Goal: Task Accomplishment & Management: Complete application form

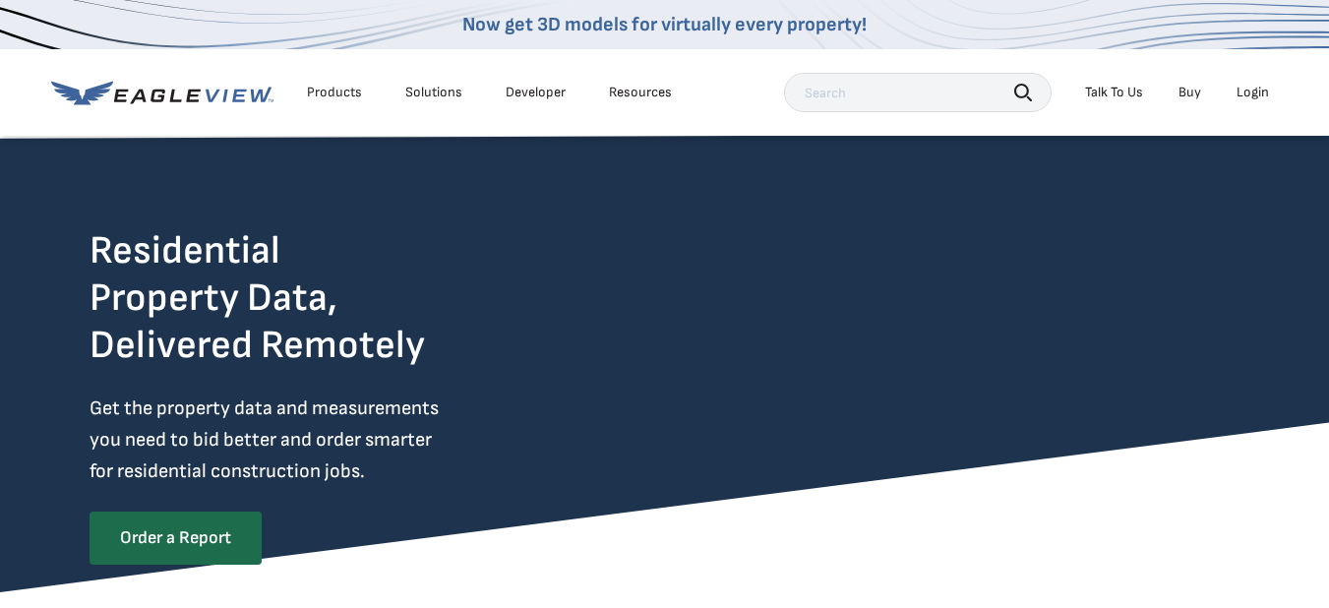
click at [1260, 91] on div "Login" at bounding box center [1253, 93] width 32 height 18
click at [1252, 93] on div "Login" at bounding box center [1253, 93] width 32 height 18
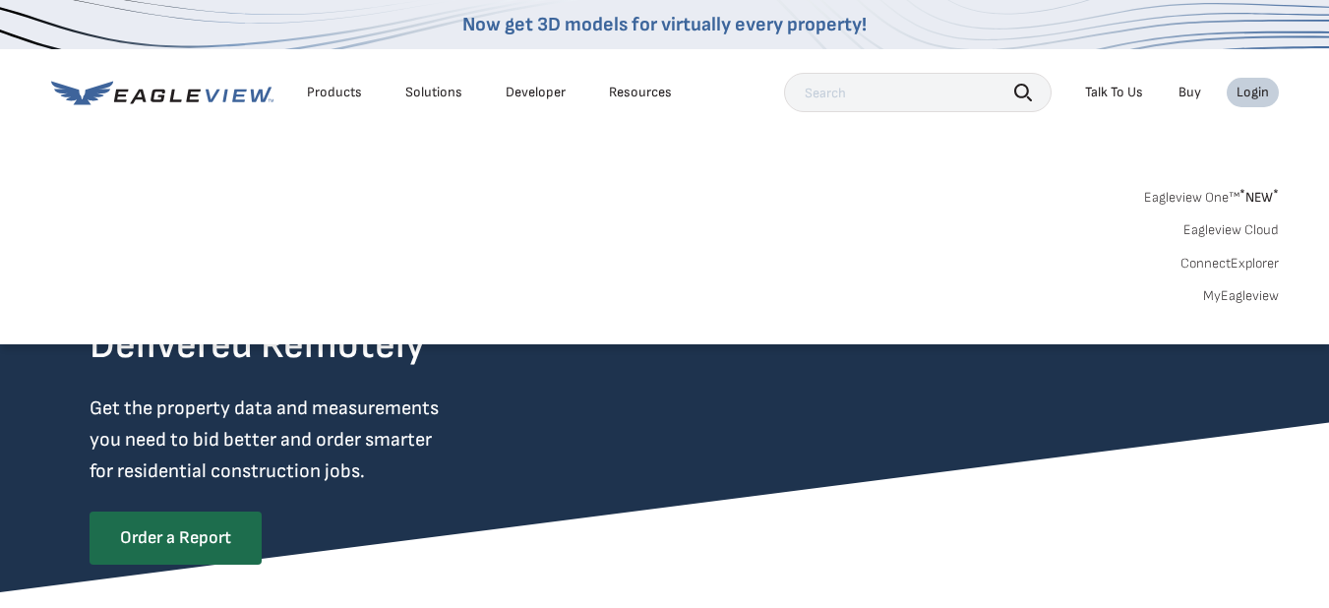
click at [1248, 97] on div "Login" at bounding box center [1253, 93] width 32 height 18
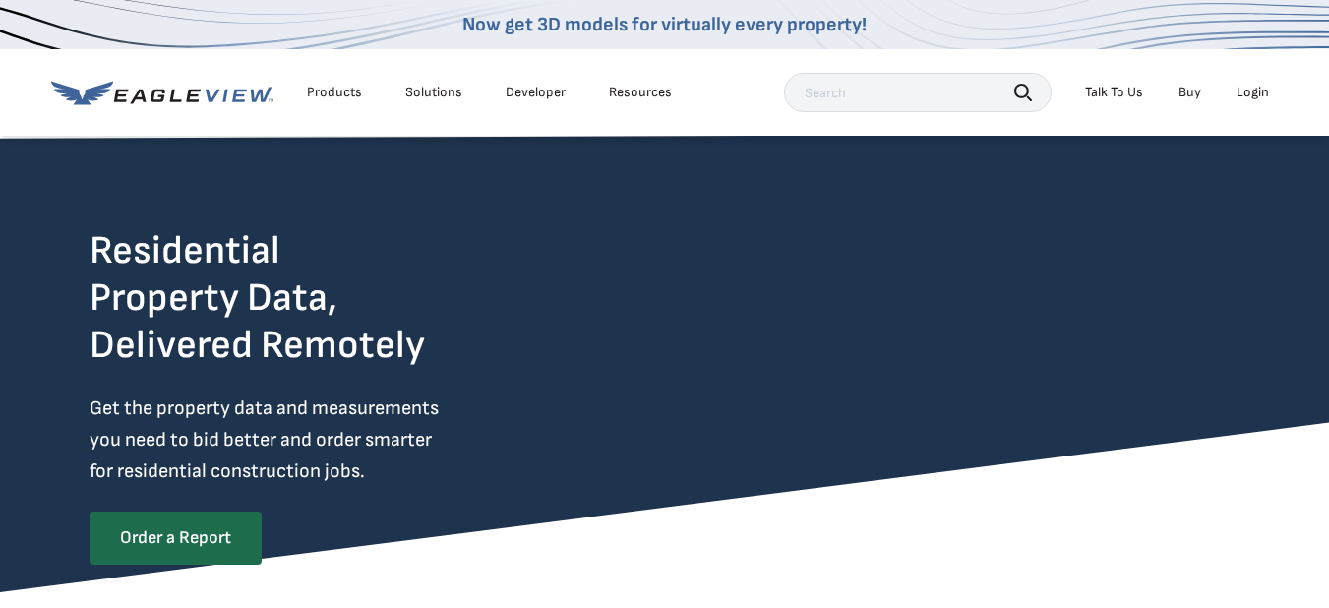
click at [1248, 97] on div "Login" at bounding box center [1253, 93] width 32 height 18
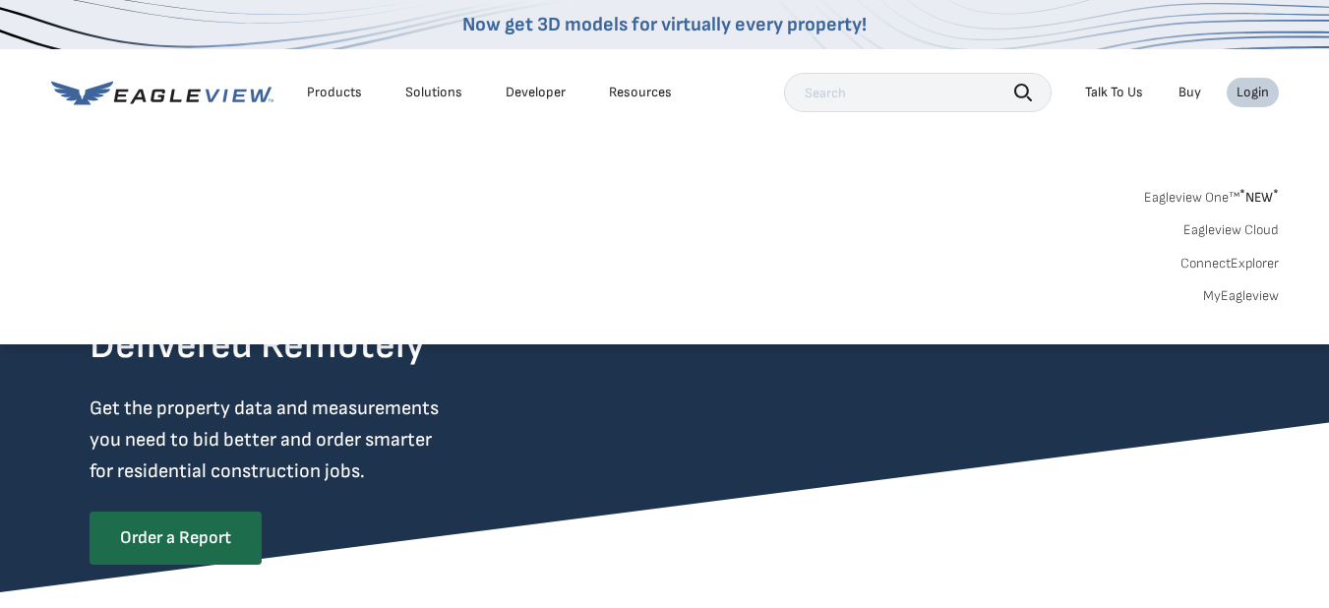
click at [1200, 202] on link "Eagleview One™ * NEW *" at bounding box center [1211, 194] width 135 height 23
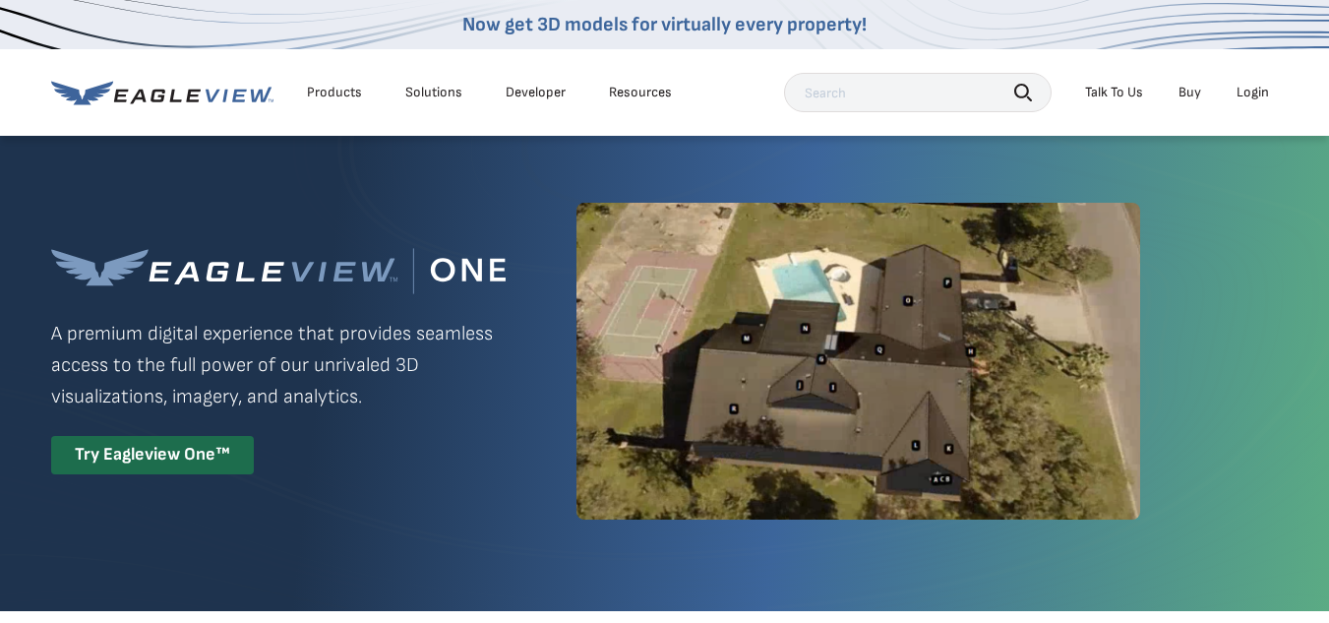
click at [1251, 90] on div "Login" at bounding box center [1253, 93] width 32 height 18
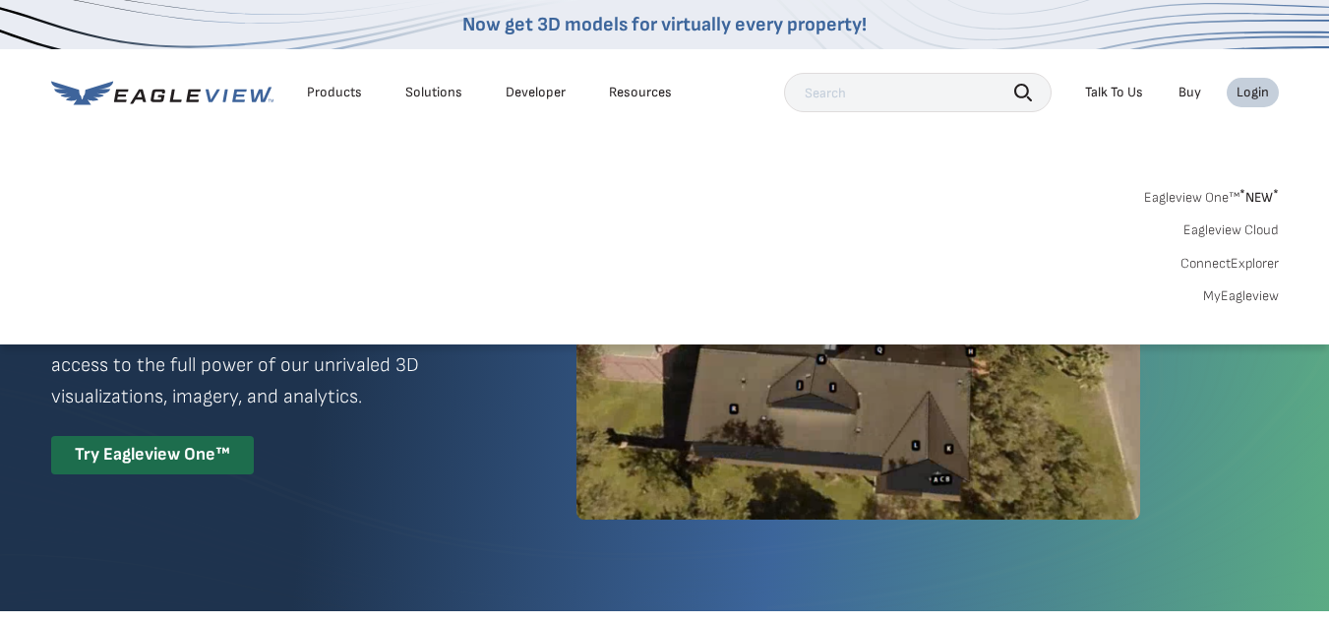
click at [1231, 298] on link "MyEagleview" at bounding box center [1241, 296] width 76 height 18
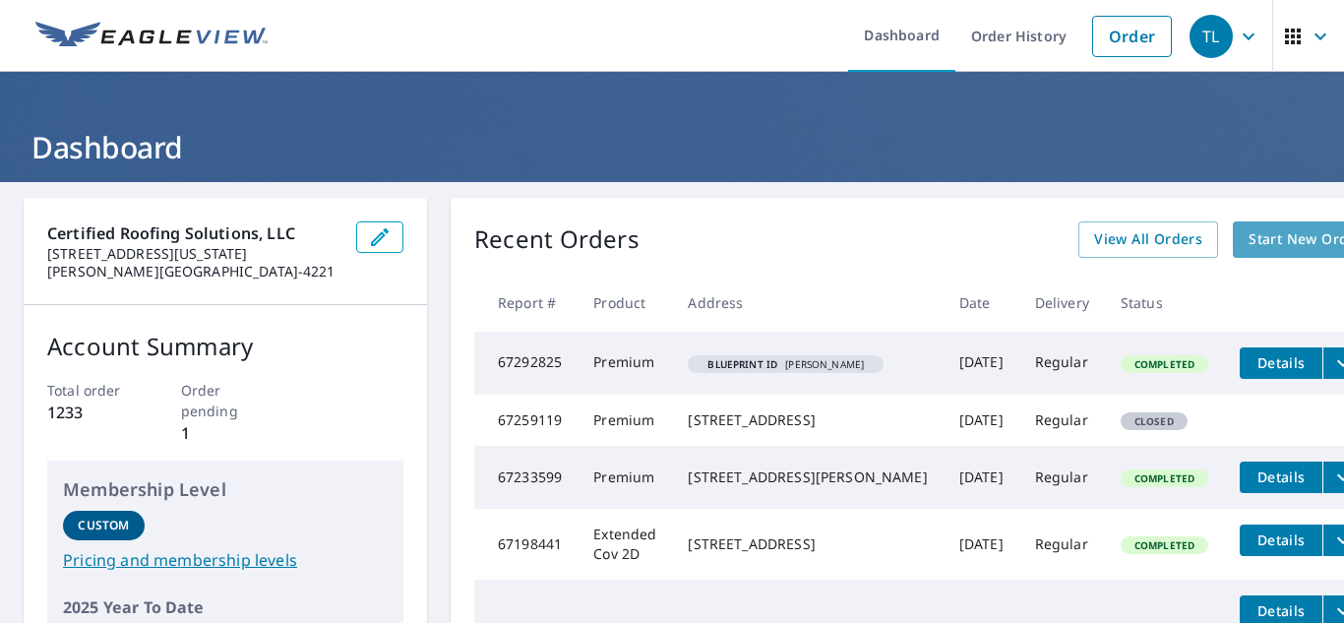
click at [1248, 240] on span "Start New Order" at bounding box center [1305, 239] width 114 height 25
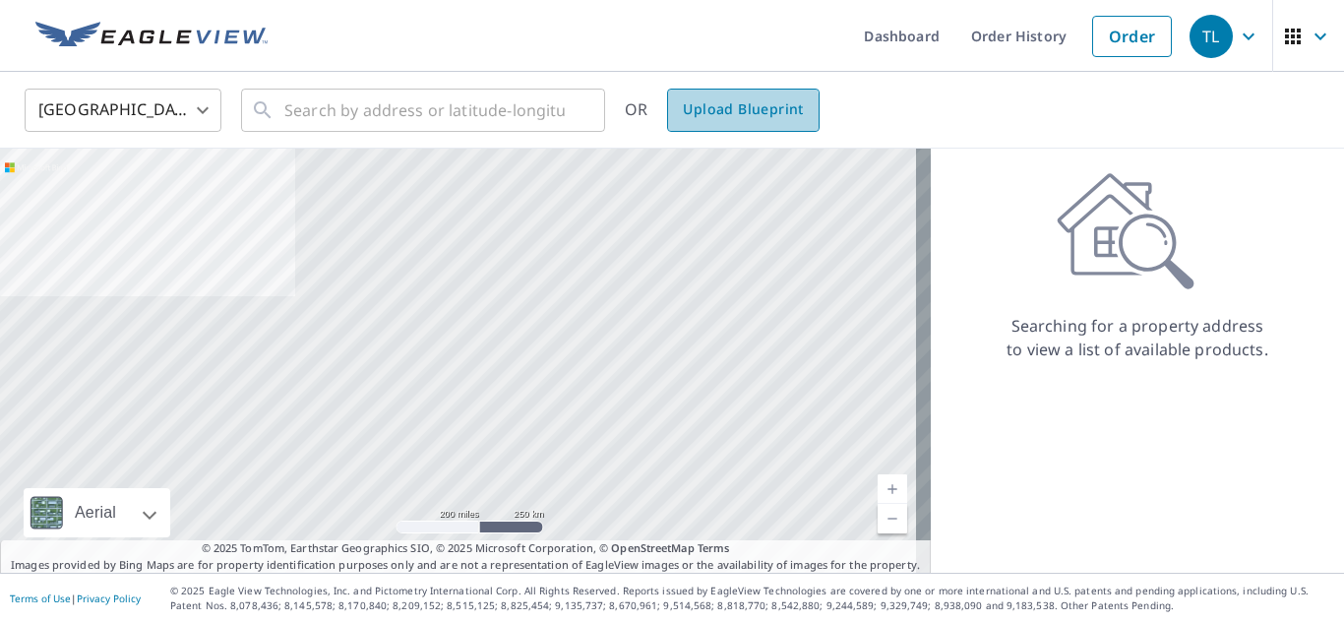
click at [722, 113] on span "Upload Blueprint" at bounding box center [743, 109] width 120 height 25
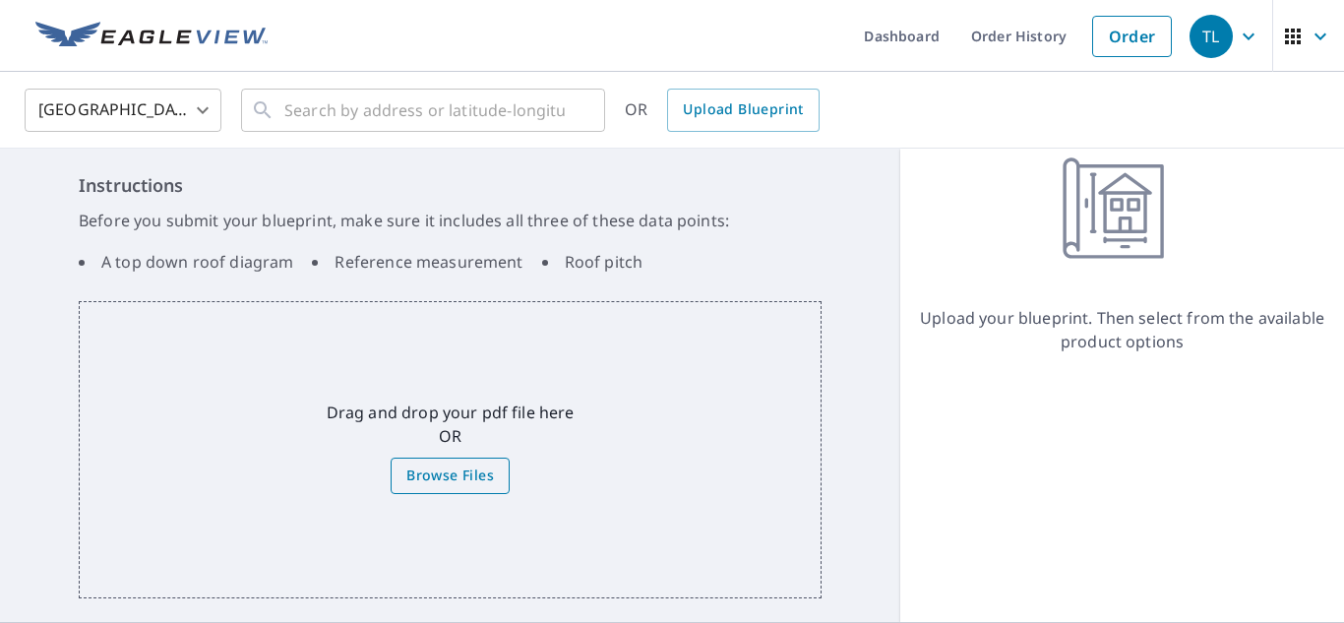
click at [474, 483] on span "Browse Files" at bounding box center [450, 475] width 88 height 25
click at [0, 0] on input "Browse Files" at bounding box center [0, 0] width 0 height 0
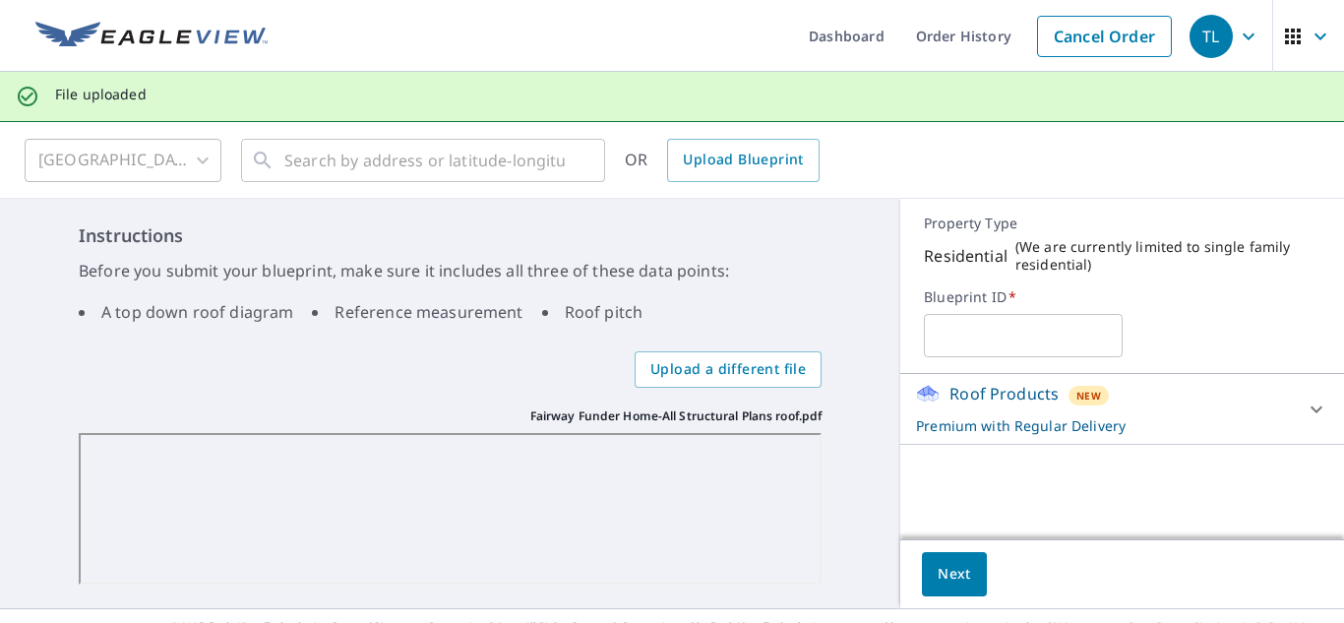
scroll to position [35, 0]
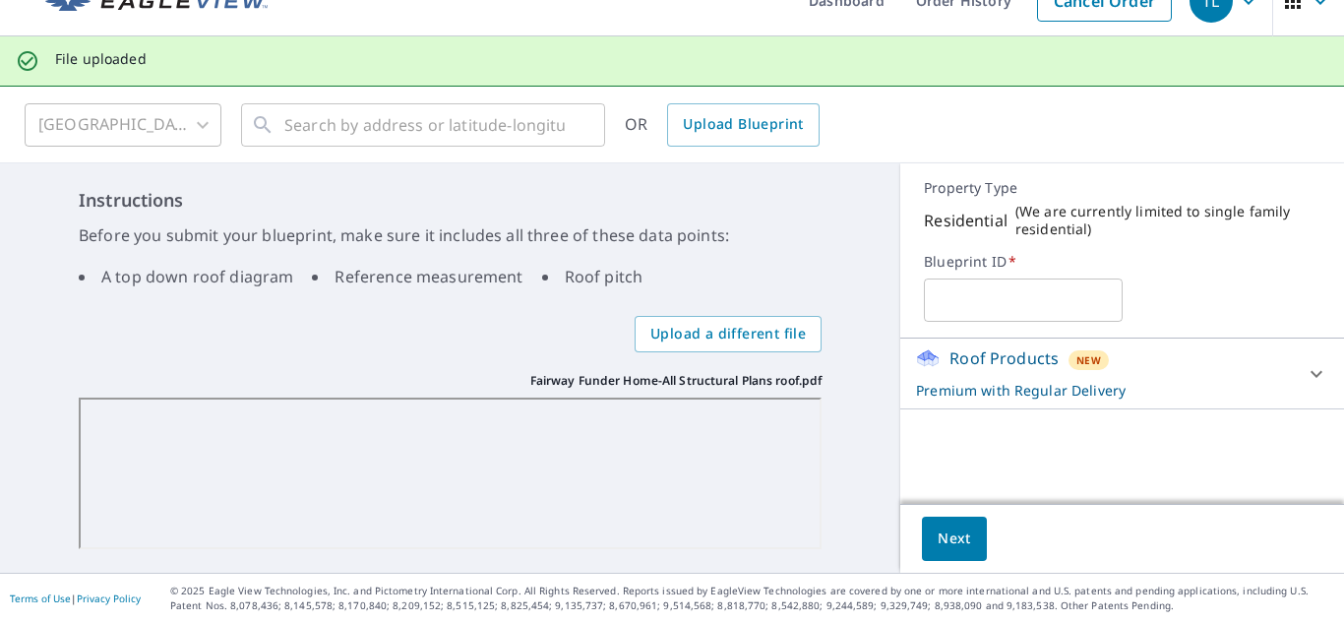
click at [861, 281] on div "Instructions Before you submit your blueprint, make sure it includes all three …" at bounding box center [450, 367] width 900 height 409
click at [1083, 303] on input "text" at bounding box center [1023, 299] width 198 height 55
type input "Funeral Home"
click at [938, 540] on span "Next" at bounding box center [954, 538] width 33 height 25
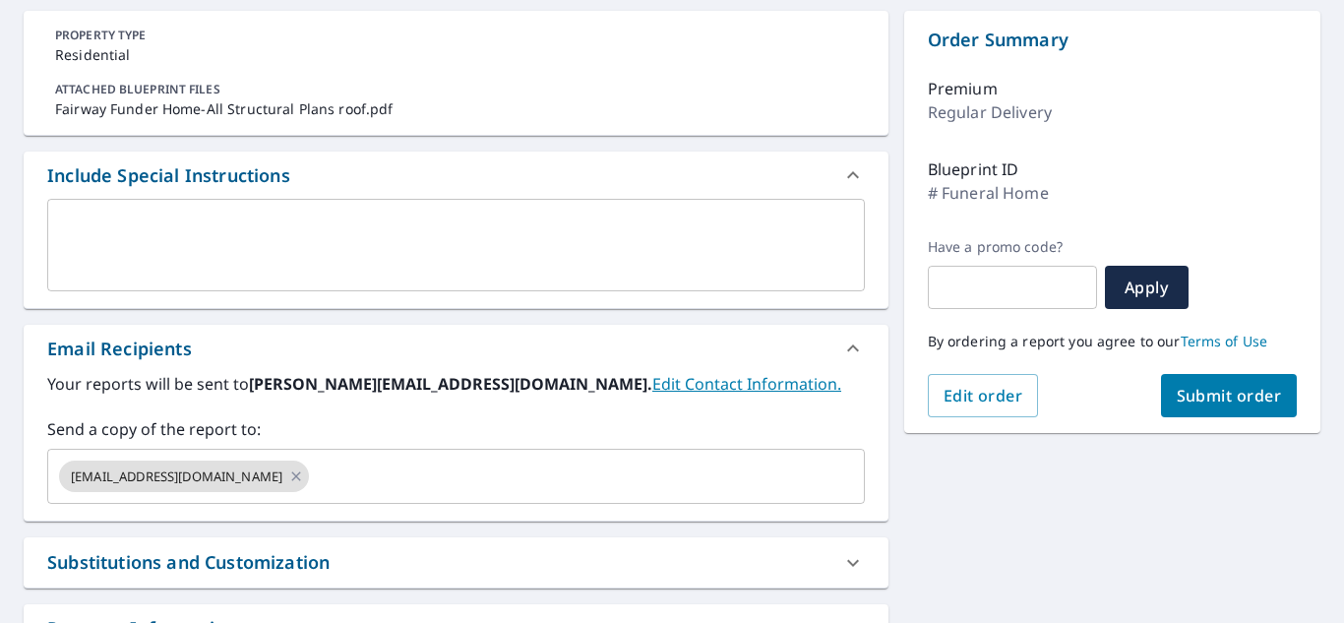
scroll to position [188, 0]
click at [712, 344] on div "Email Recipients" at bounding box center [438, 347] width 782 height 27
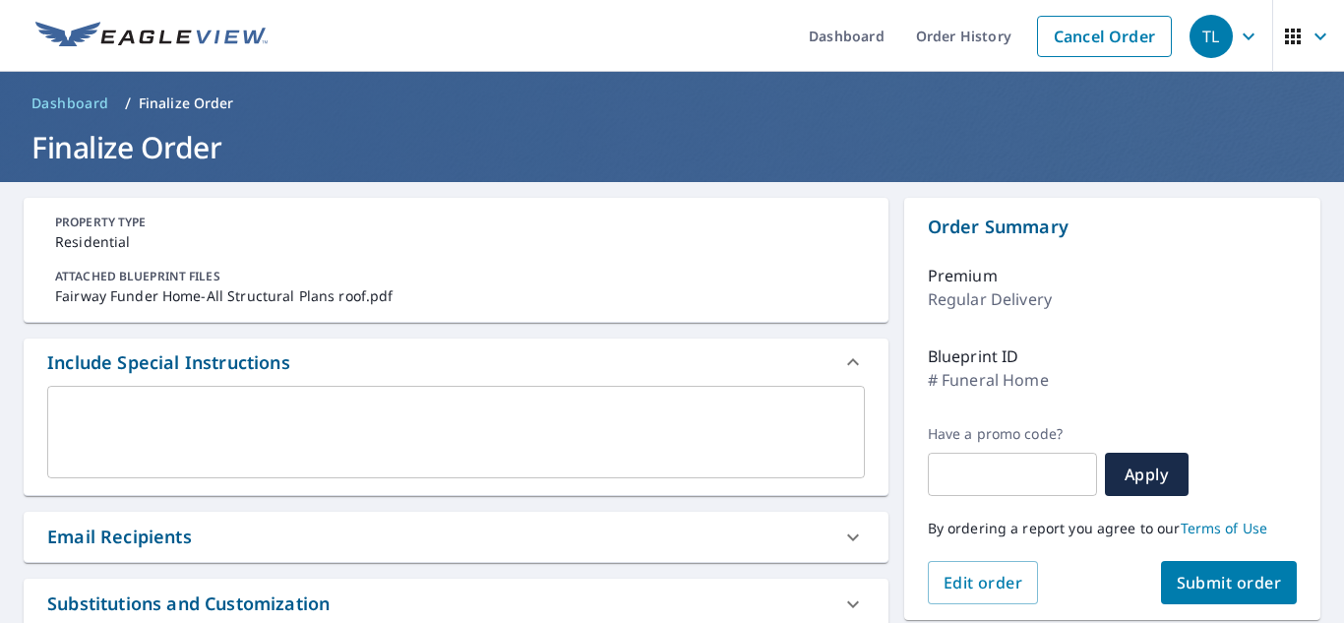
scroll to position [214, 0]
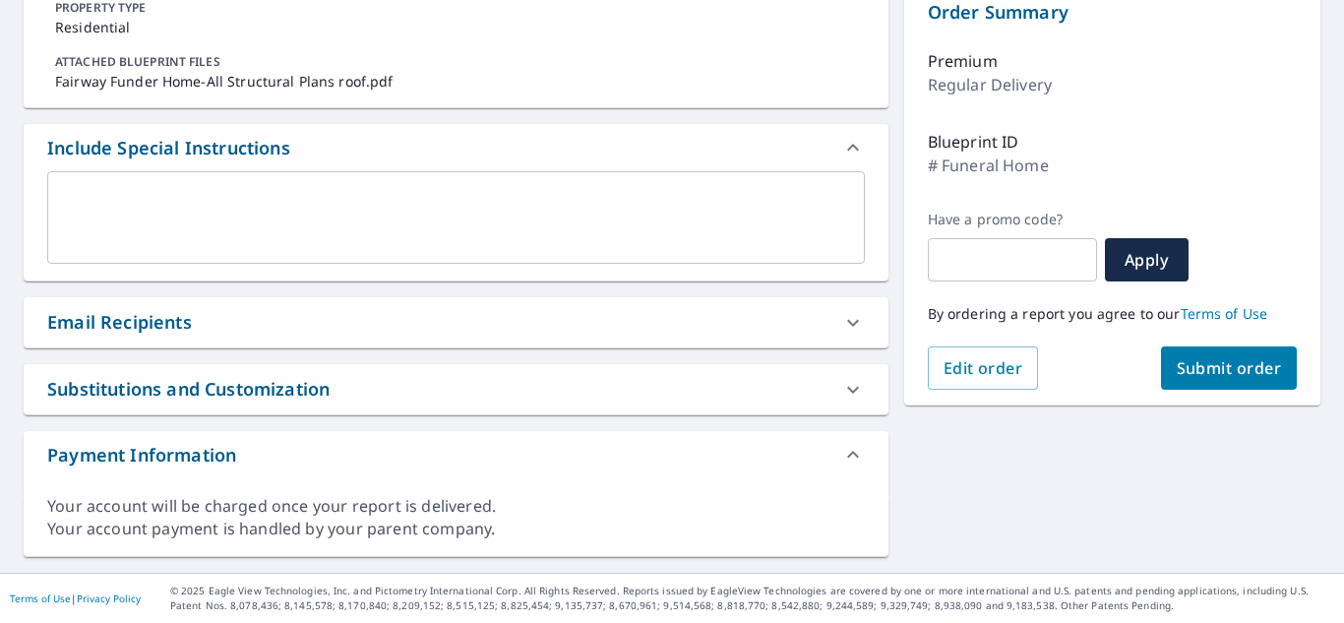
click at [255, 209] on textarea at bounding box center [456, 218] width 790 height 56
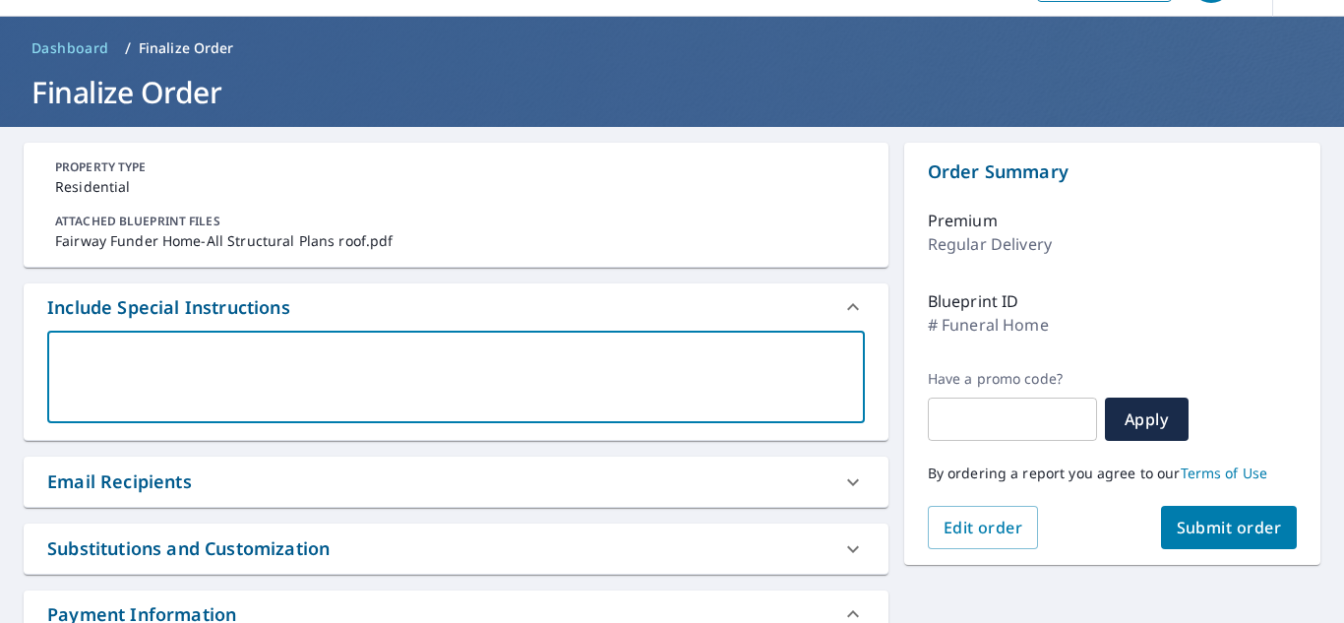
scroll to position [54, 0]
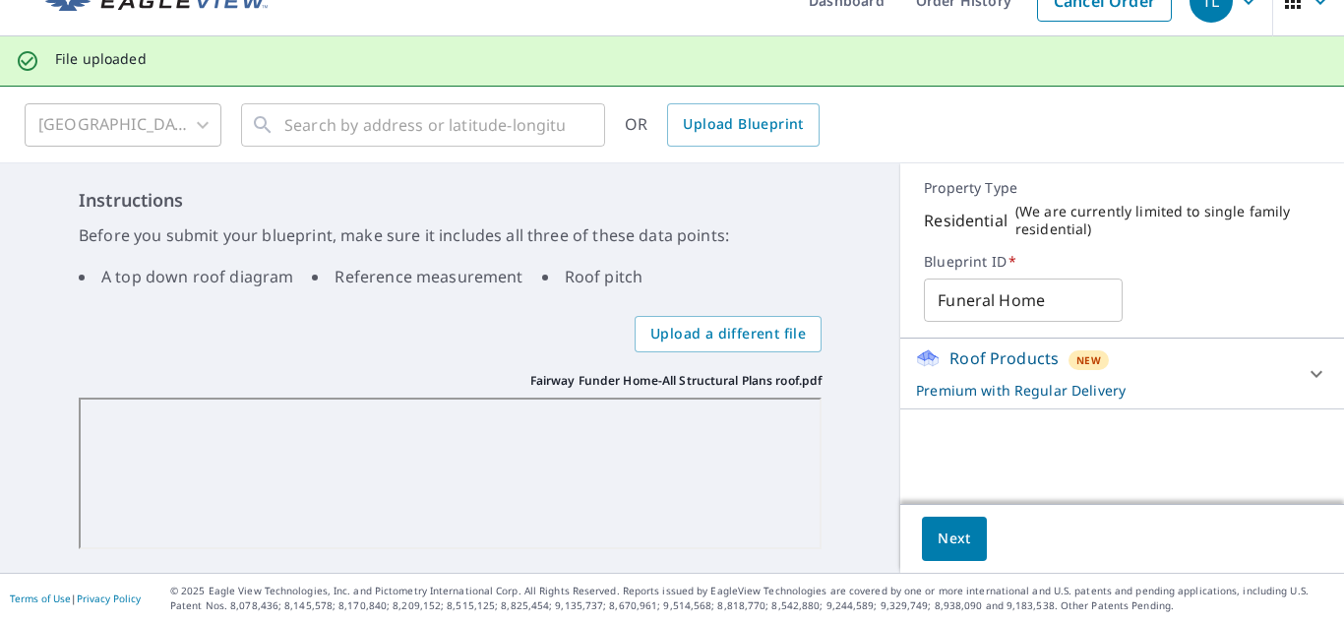
scroll to position [35, 0]
click at [865, 391] on div "Instructions Before you submit your blueprint, make sure it includes all three …" at bounding box center [450, 367] width 900 height 409
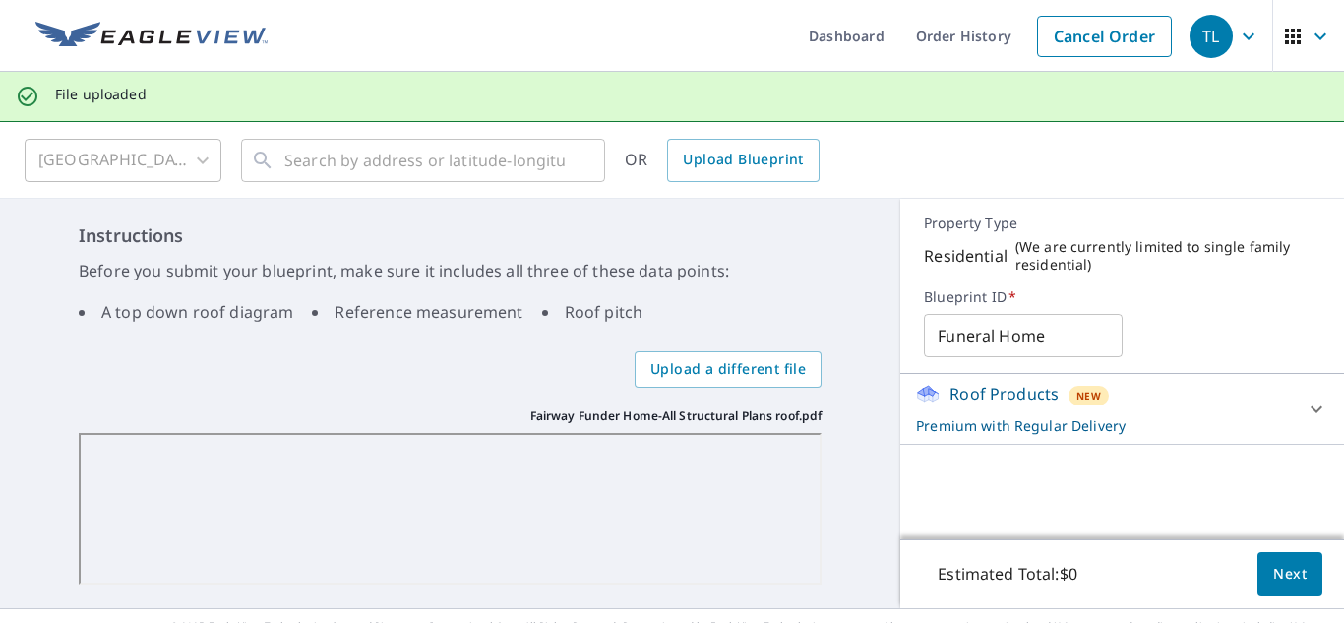
scroll to position [35, 0]
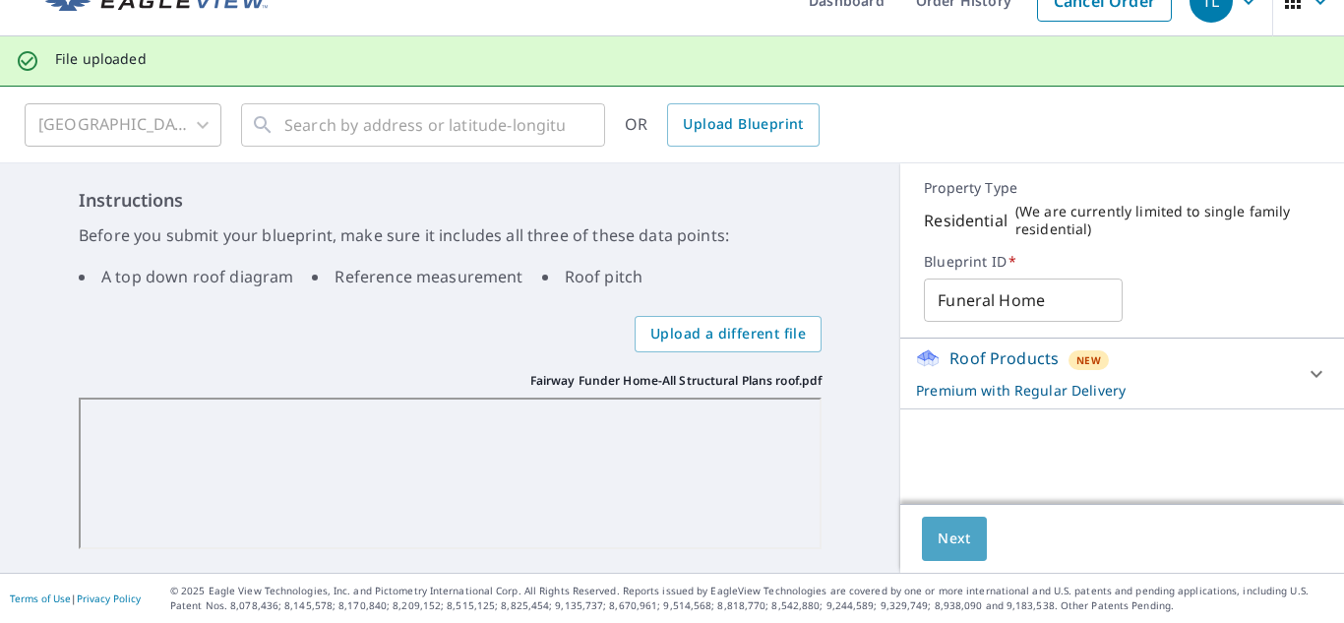
click at [940, 534] on span "Next" at bounding box center [954, 538] width 33 height 25
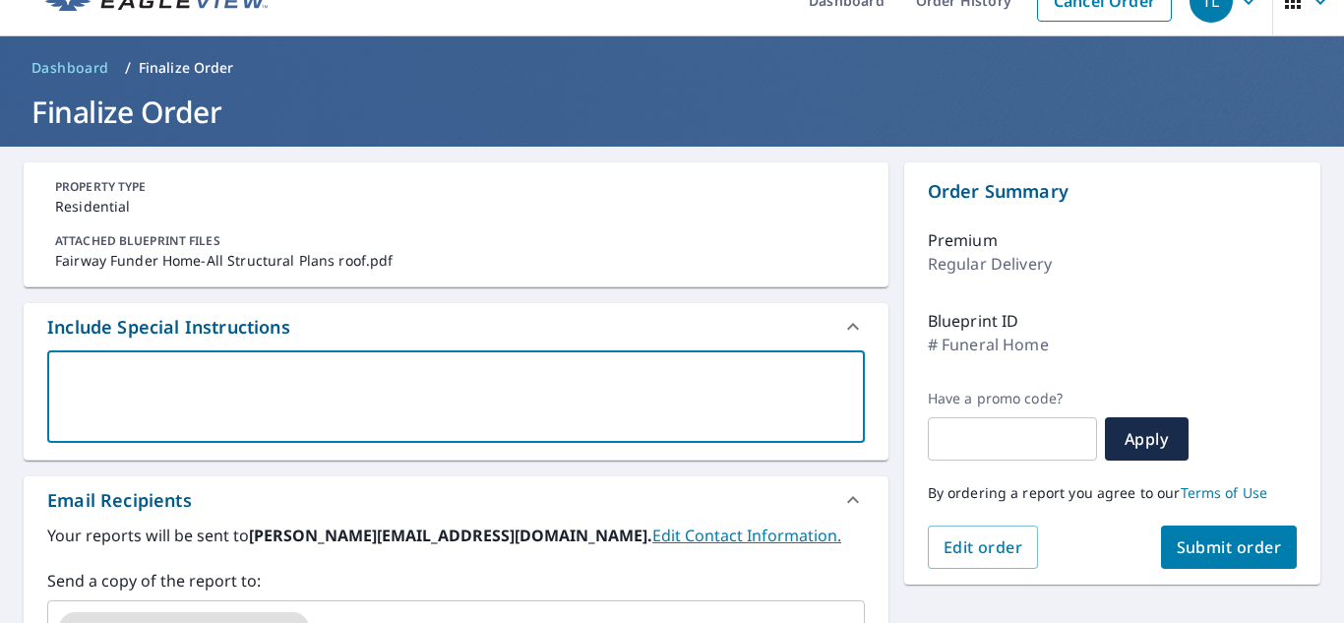
click at [159, 395] on textarea at bounding box center [456, 397] width 790 height 56
type textarea "P"
type textarea "x"
type textarea "Pi"
type textarea "x"
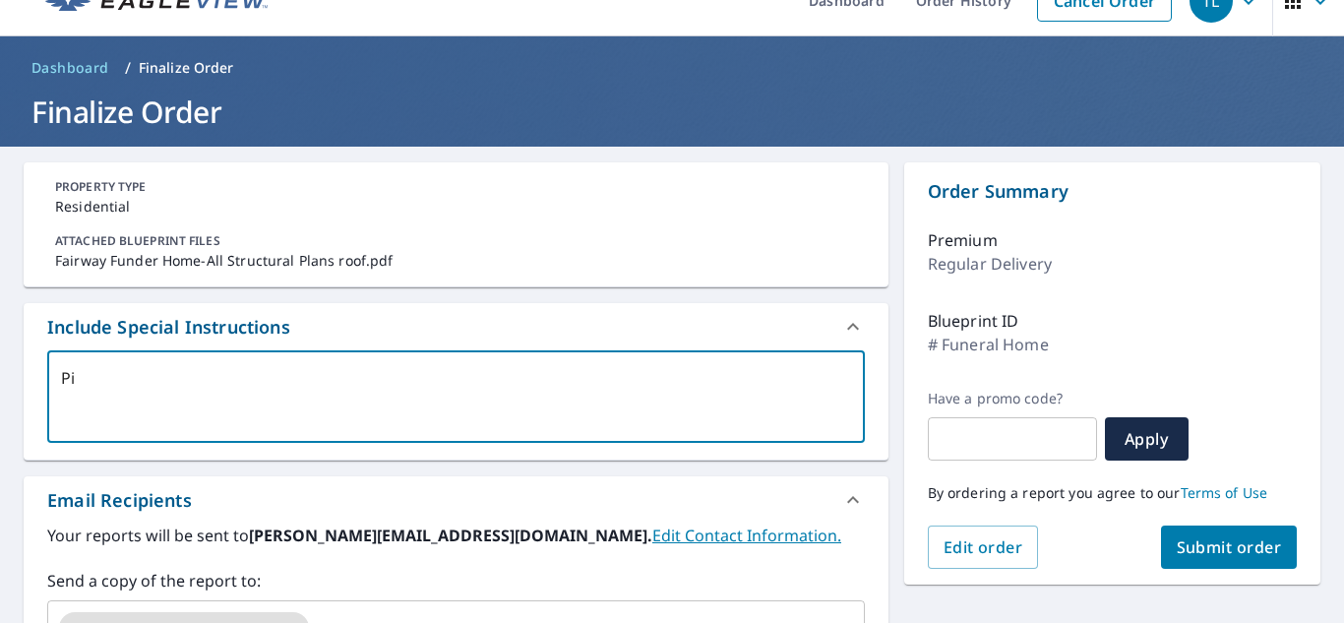
type textarea "Pir"
type textarea "x"
type textarea "Pi"
type textarea "x"
type textarea "Pit"
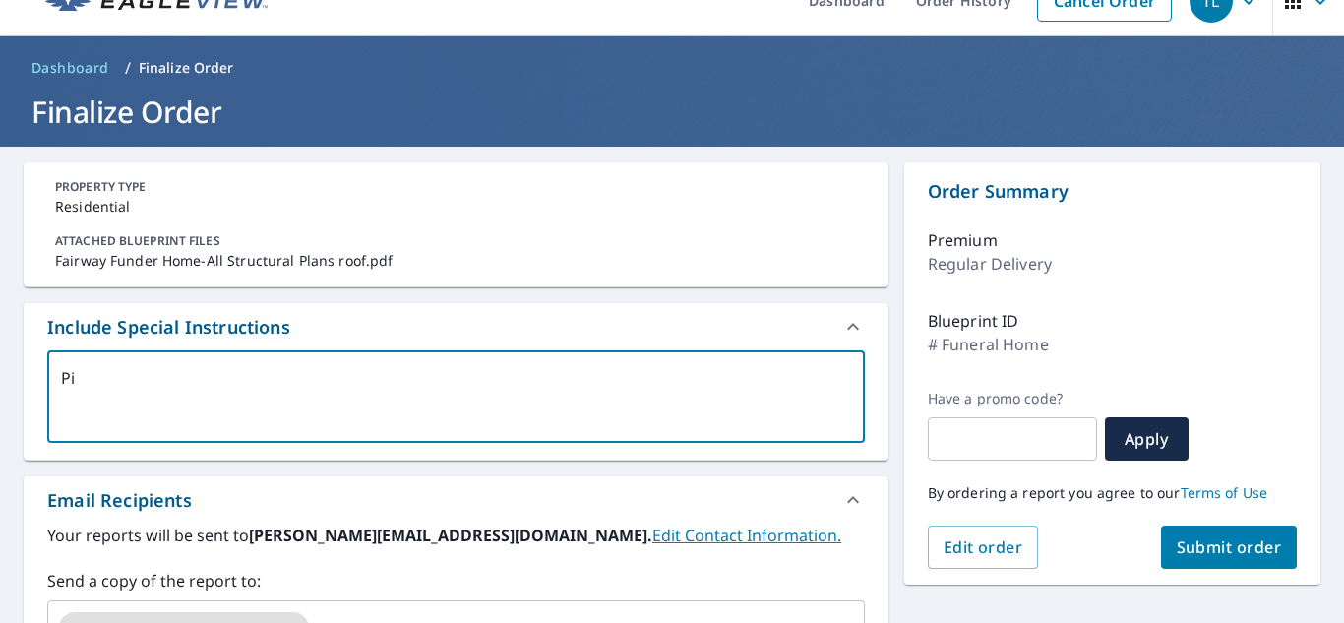
type textarea "x"
type textarea "Pitc"
type textarea "x"
type textarea "Pitch"
type textarea "x"
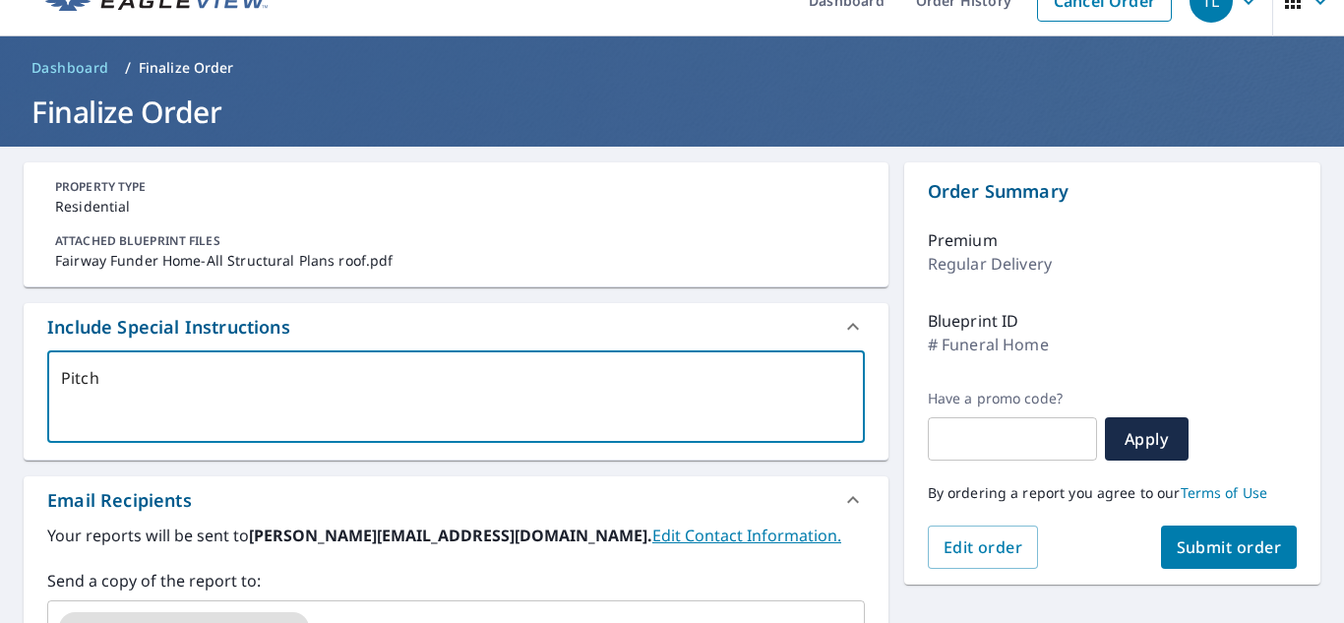
type textarea "Pitch"
type textarea "x"
type textarea "Pitch 4"
type textarea "x"
type textarea "Pitch 4/"
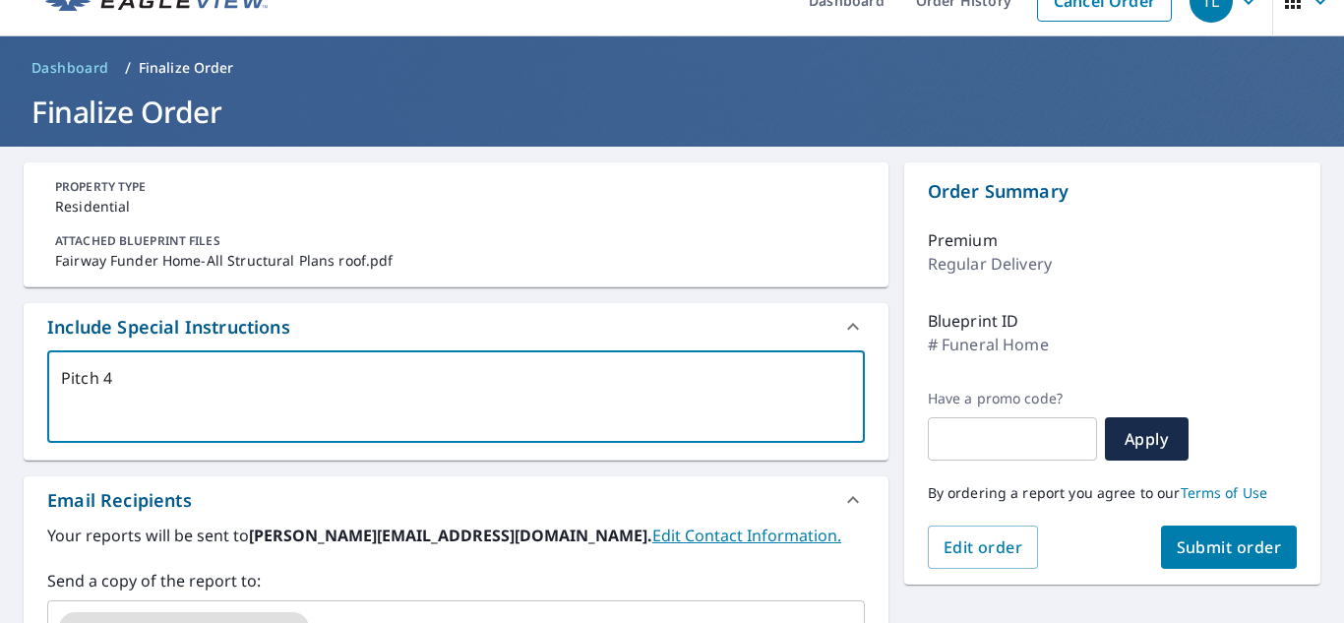
type textarea "x"
type textarea "Pitch 4/1"
type textarea "x"
type textarea "Pitch 4/14"
type textarea "x"
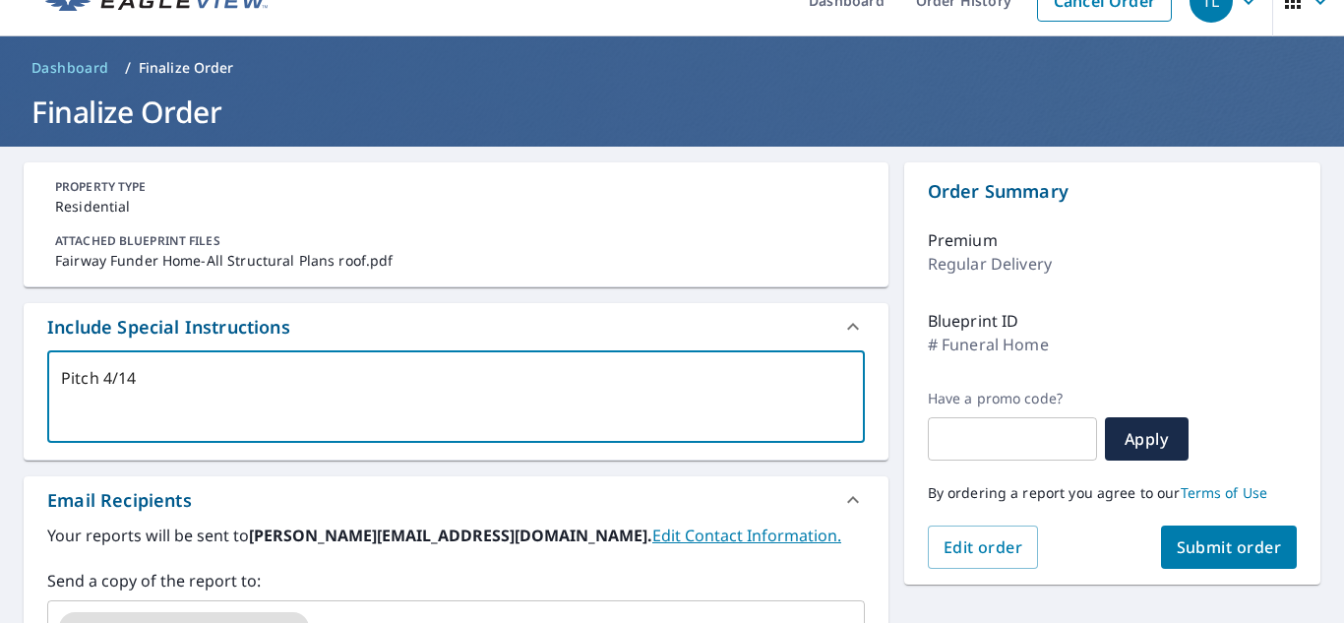
type textarea "Pitch 4/1"
type textarea "x"
type textarea "Pitch 4/12"
type textarea "x"
type textarea "Pitch 4/12"
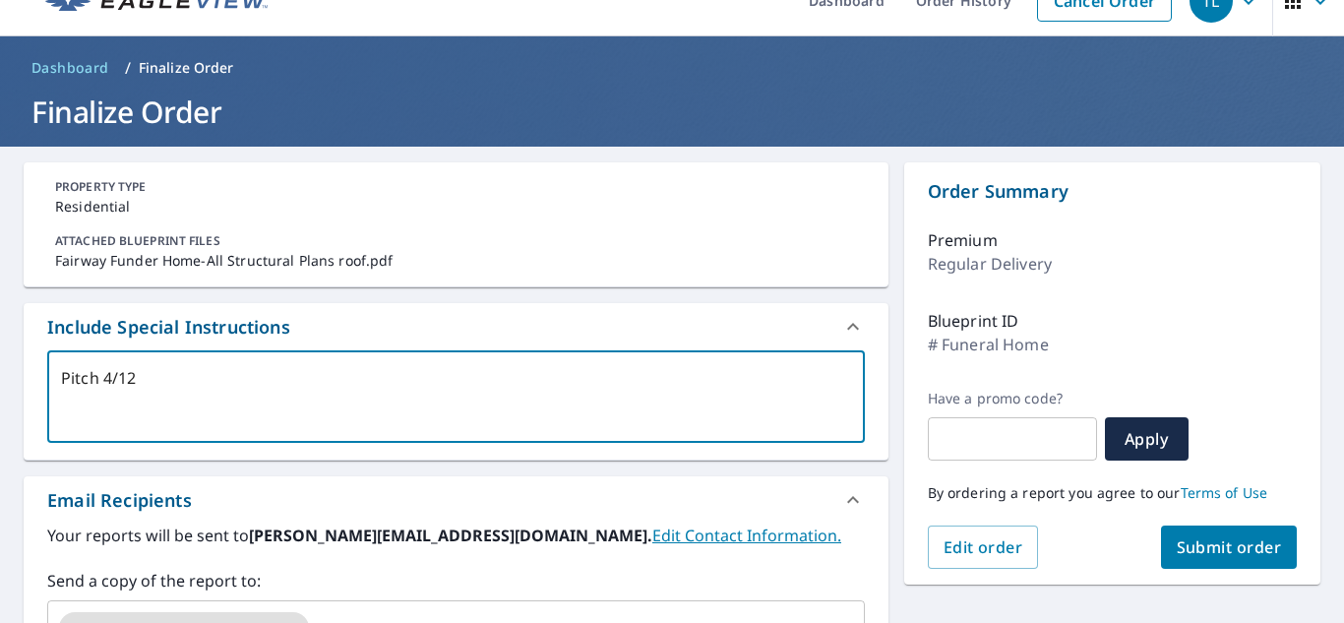
type textarea "x"
type textarea "Pitch 4/12"
type textarea "x"
type textarea "Pitch 4/12 1"
type textarea "x"
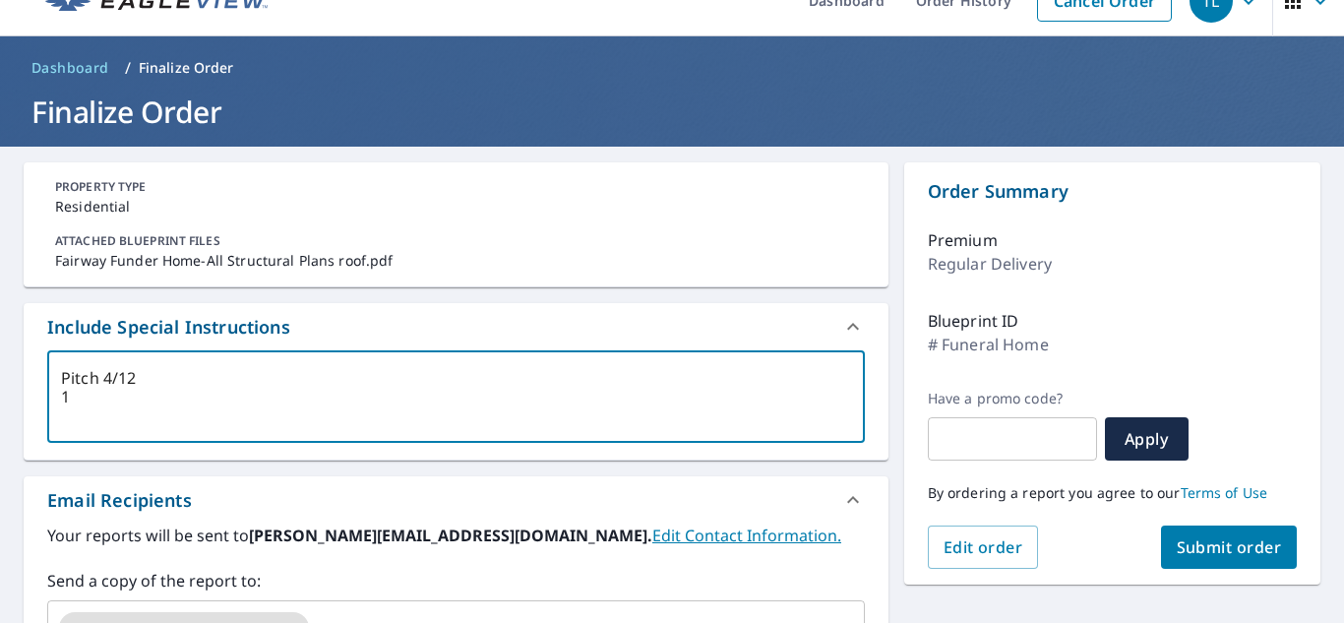
type textarea "Pitch 4/12 1/"
type textarea "x"
type textarea "Pitch 4/12 1/8"
type textarea "x"
type textarea "Pitch 4/12 1/8""
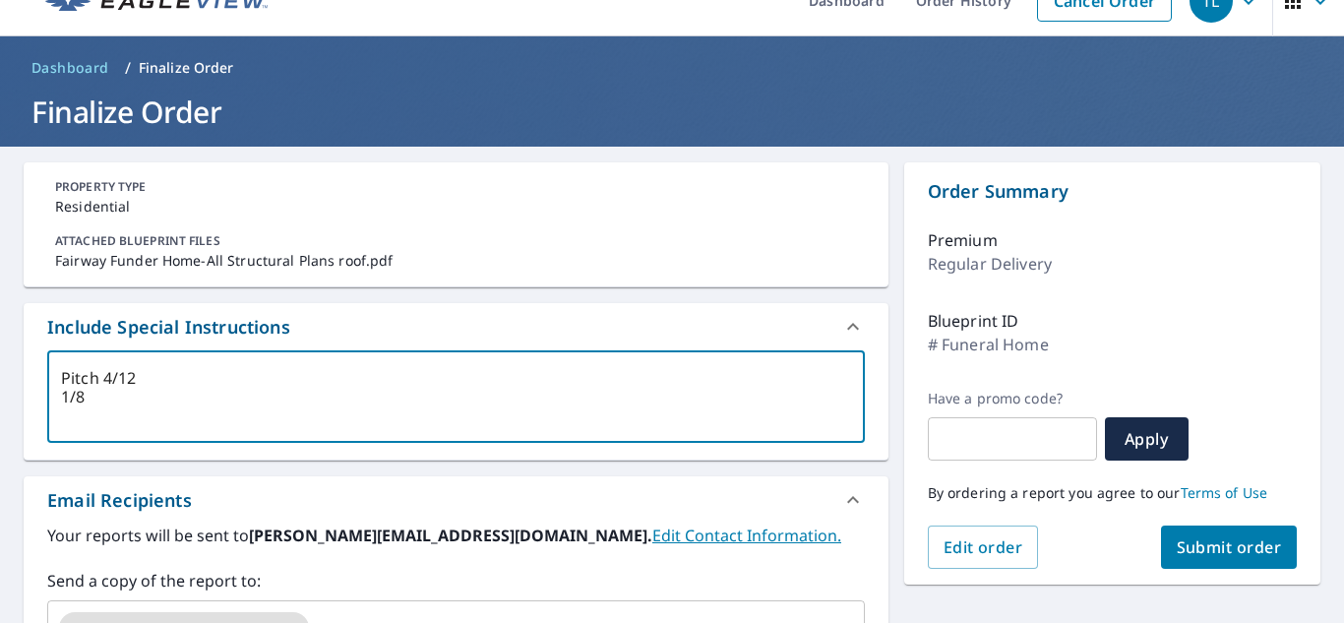
type textarea "x"
type textarea "Pitch 4/12 1/8""
type textarea "x"
type textarea "Pitch 4/12 1/8" ="
type textarea "x"
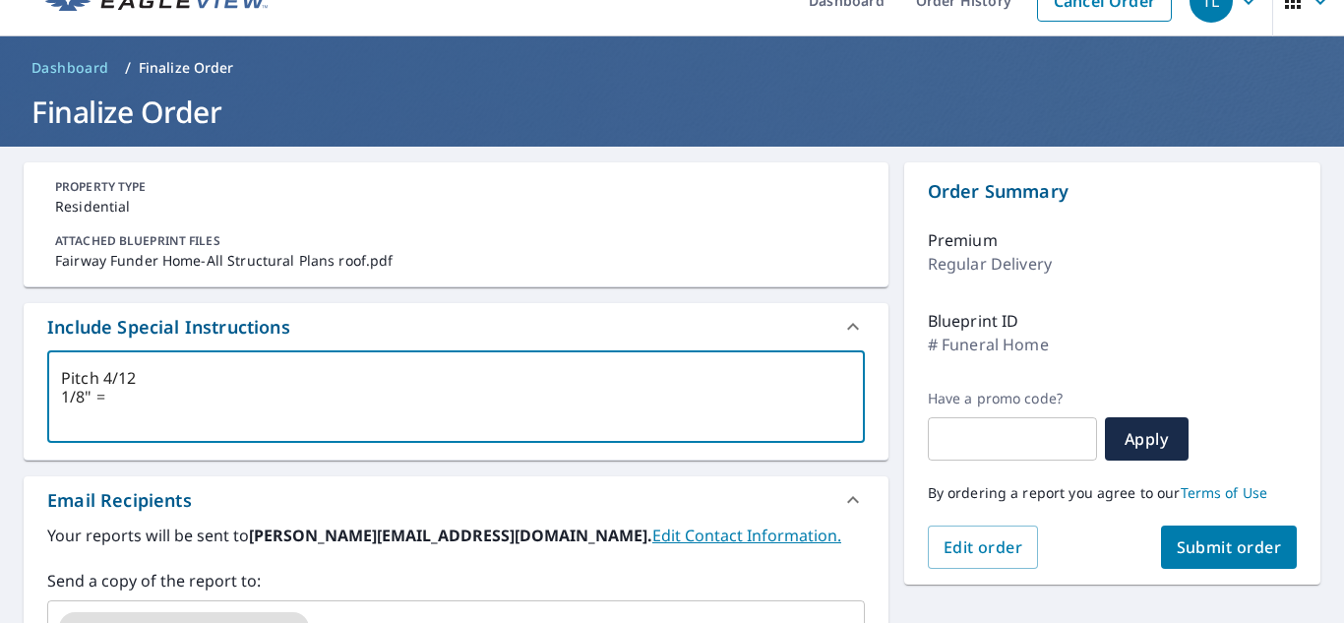
type textarea "Pitch 4/12 1/8" ="
type textarea "x"
type textarea "Pitch 4/12 1/8" = 1"
type textarea "x"
type textarea "Pitch 4/12 1/8" = 1'"
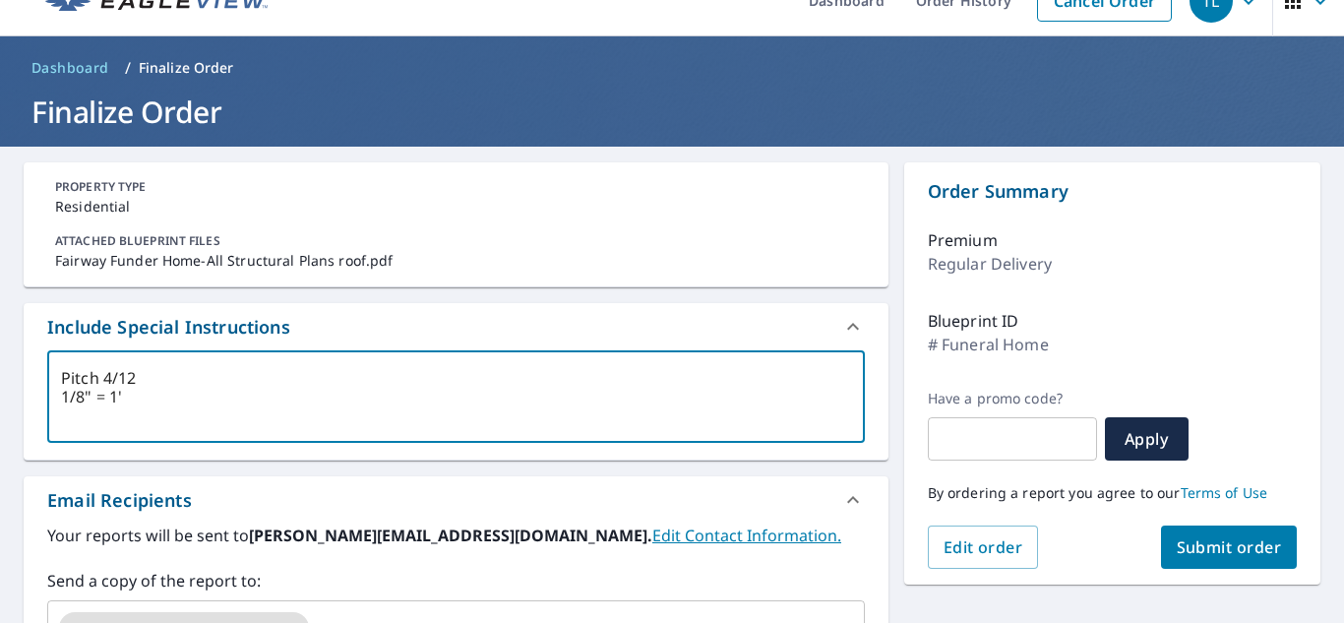
type textarea "x"
type textarea "Pitch 4/12 1/8" = 1'"
type textarea "x"
type textarea "Pitch 4/12 1/8" = 1' -"
type textarea "x"
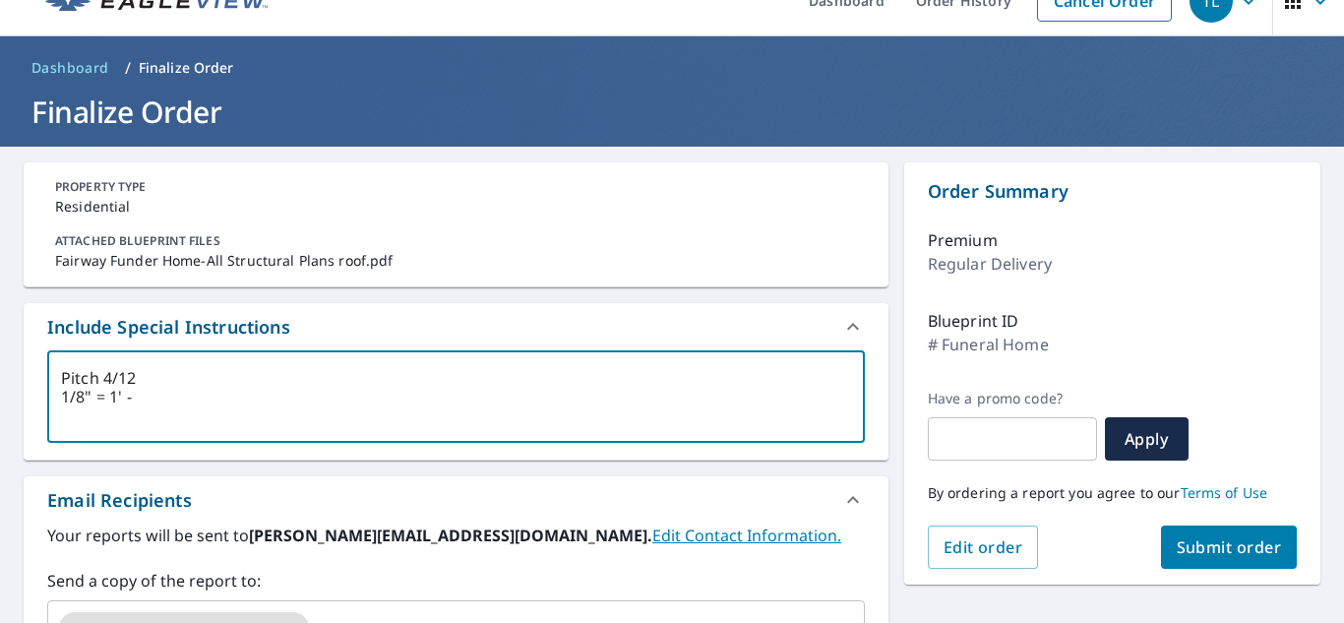
type textarea "Pitch 4/12 1/8" = 1' -"
type textarea "x"
type textarea "Pitch 4/12 1/8" = 1' - 0"
type textarea "x"
type textarea "Pitch 4/12 1/8" = 1' - 0""
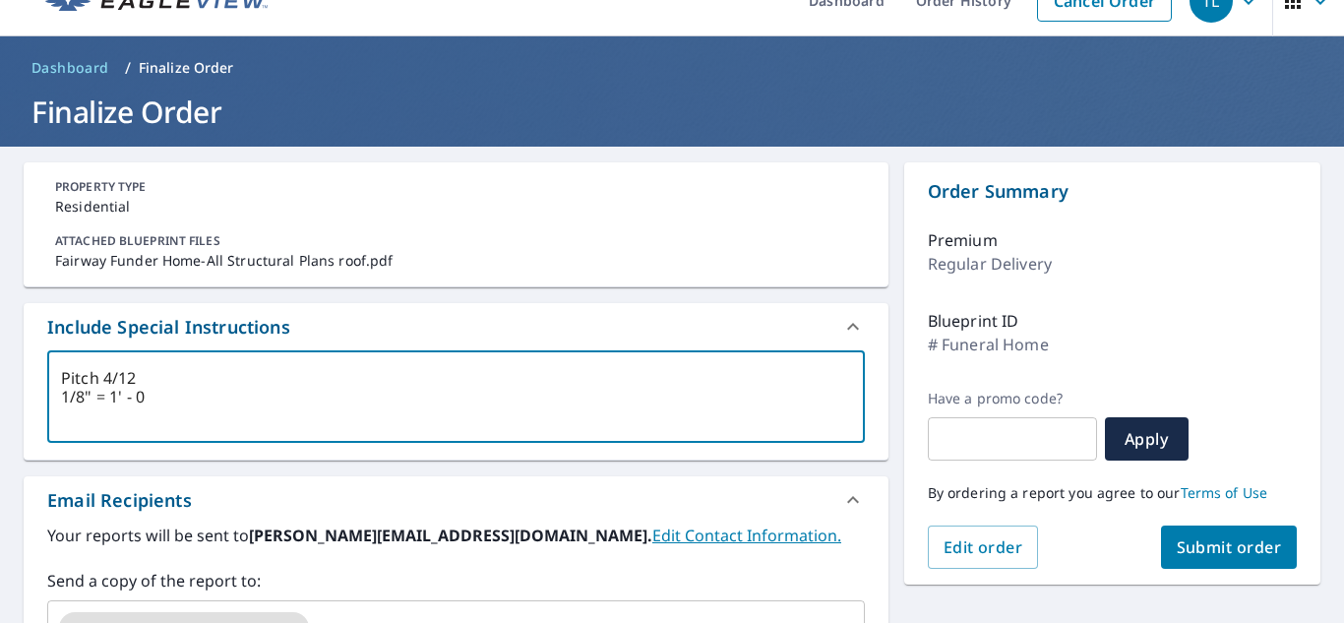
type textarea "x"
type textarea "Pitch 4/12 1/8" = 1' - 0""
click at [1212, 545] on span "Submit order" at bounding box center [1229, 547] width 105 height 22
type textarea "x"
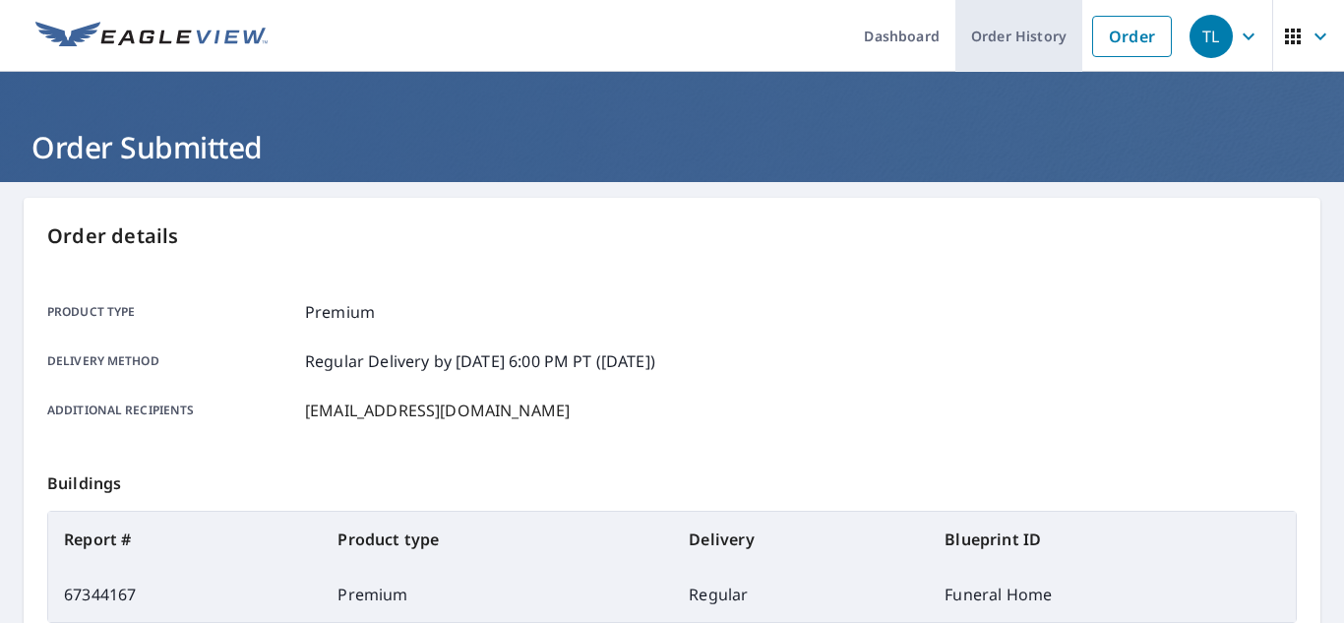
click at [991, 38] on link "Order History" at bounding box center [1018, 36] width 127 height 72
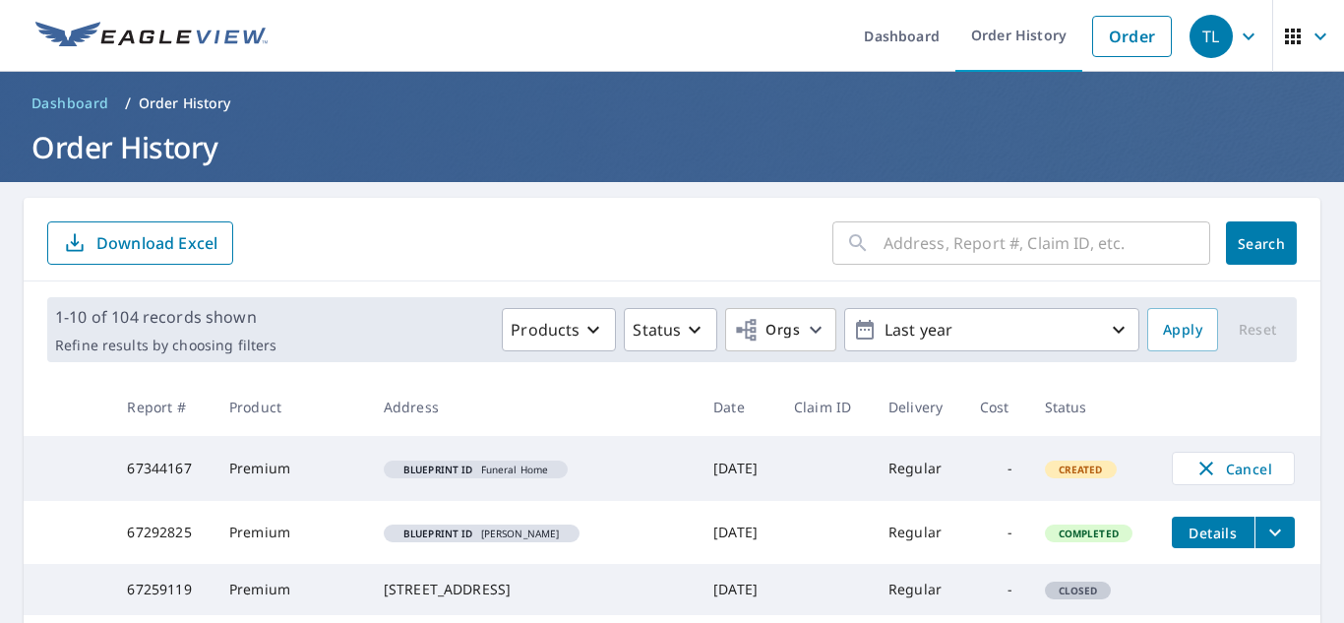
click at [1183, 538] on span "Details" at bounding box center [1212, 532] width 59 height 19
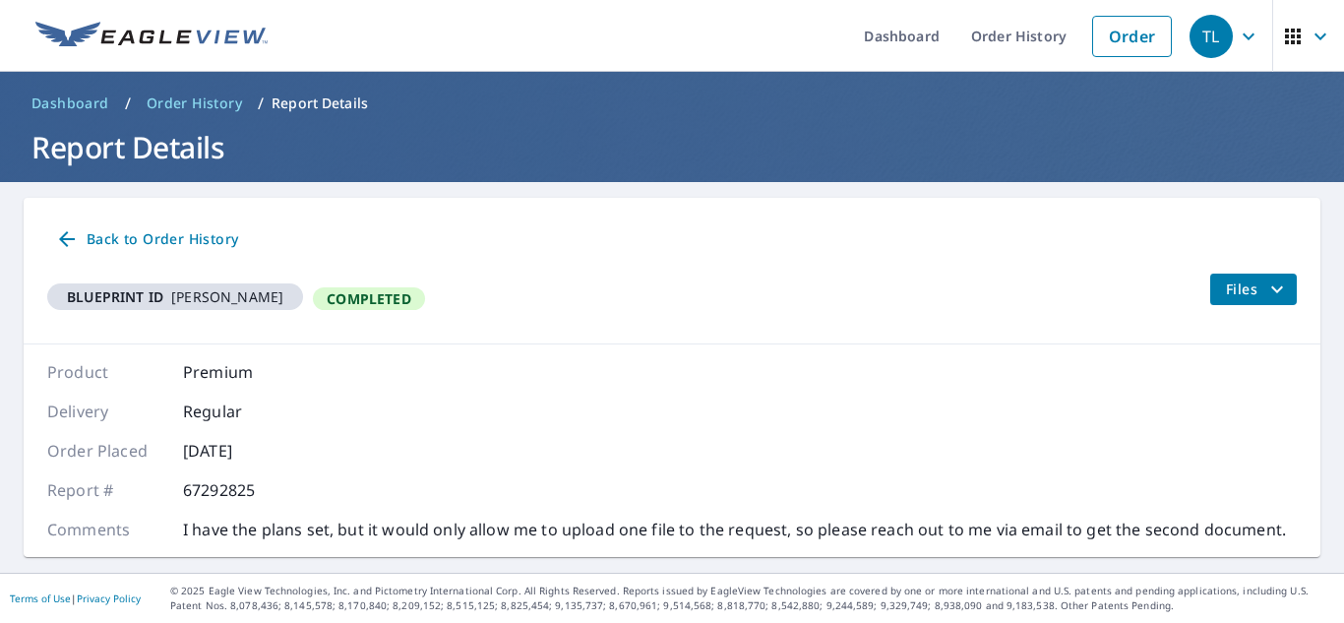
click at [123, 240] on span "Back to Order History" at bounding box center [146, 239] width 183 height 25
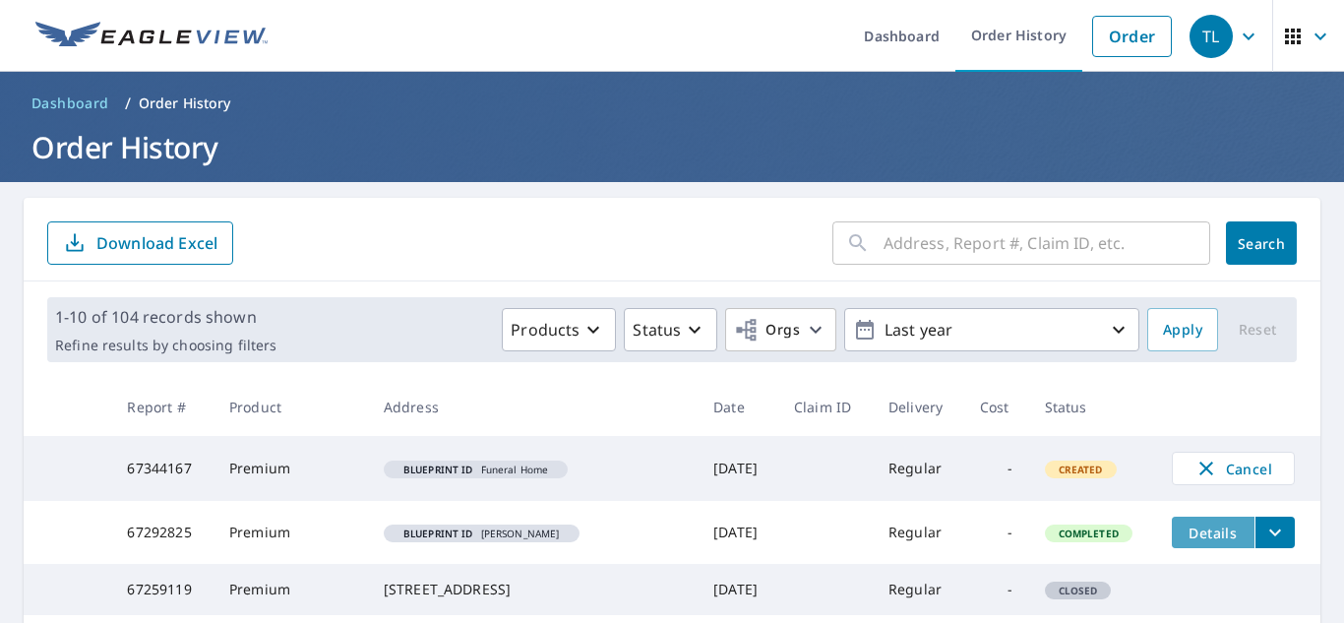
click at [1202, 539] on span "Details" at bounding box center [1212, 532] width 59 height 19
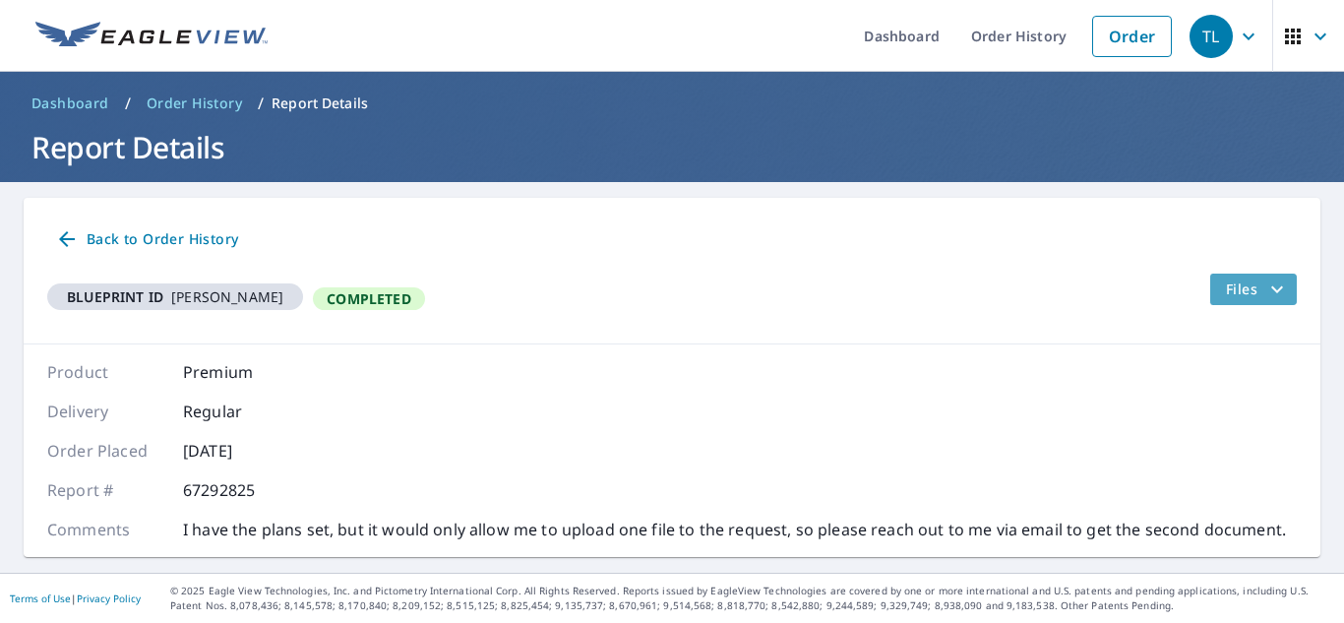
click at [1226, 283] on span "Files" at bounding box center [1257, 289] width 63 height 24
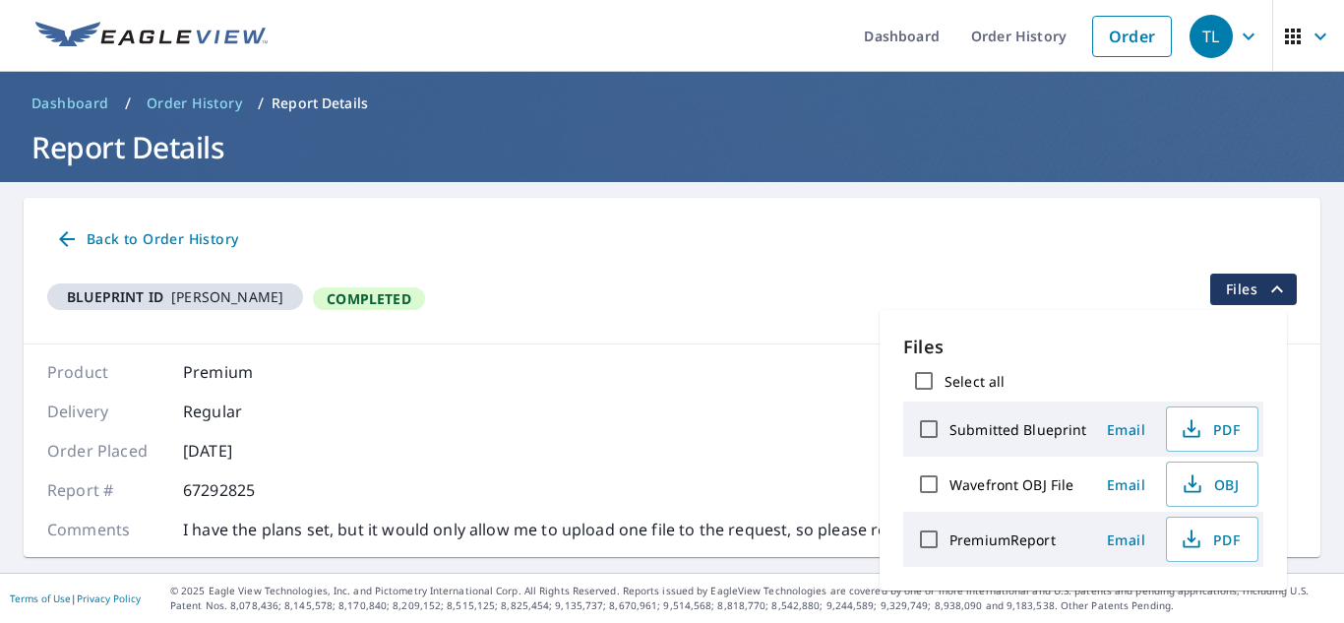
click at [1009, 281] on div "Blueprint ID Churchill Completed Files" at bounding box center [671, 296] width 1249 height 46
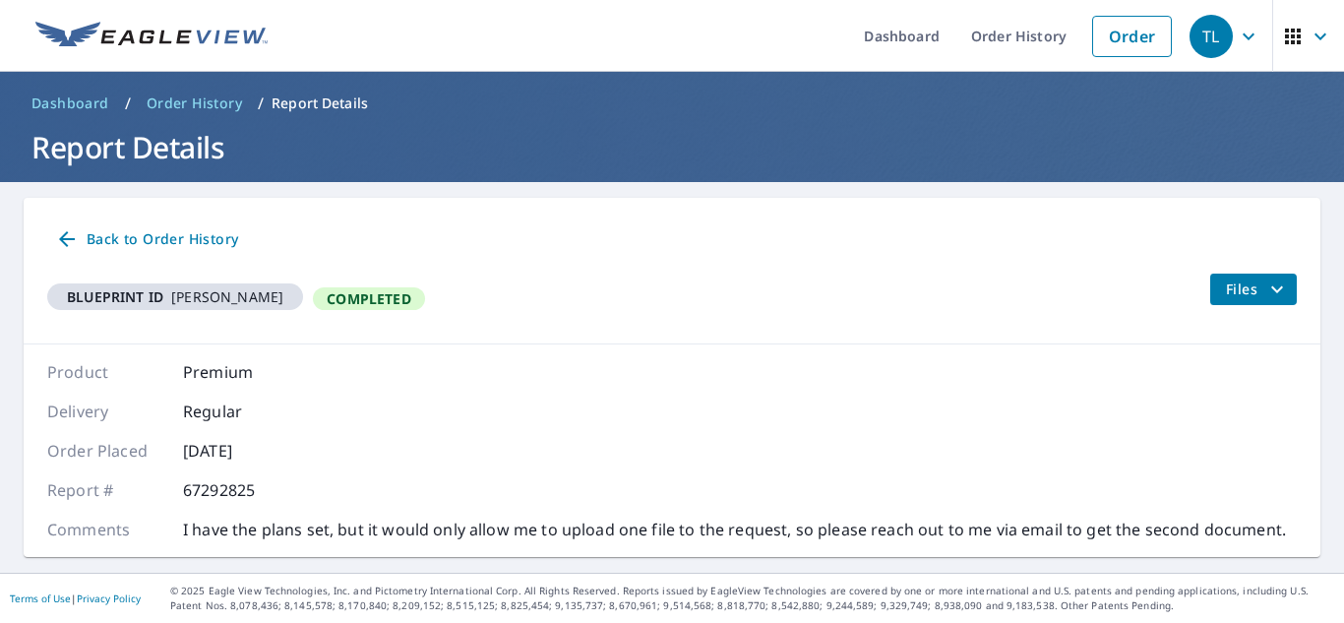
click at [136, 249] on span "Back to Order History" at bounding box center [146, 239] width 183 height 25
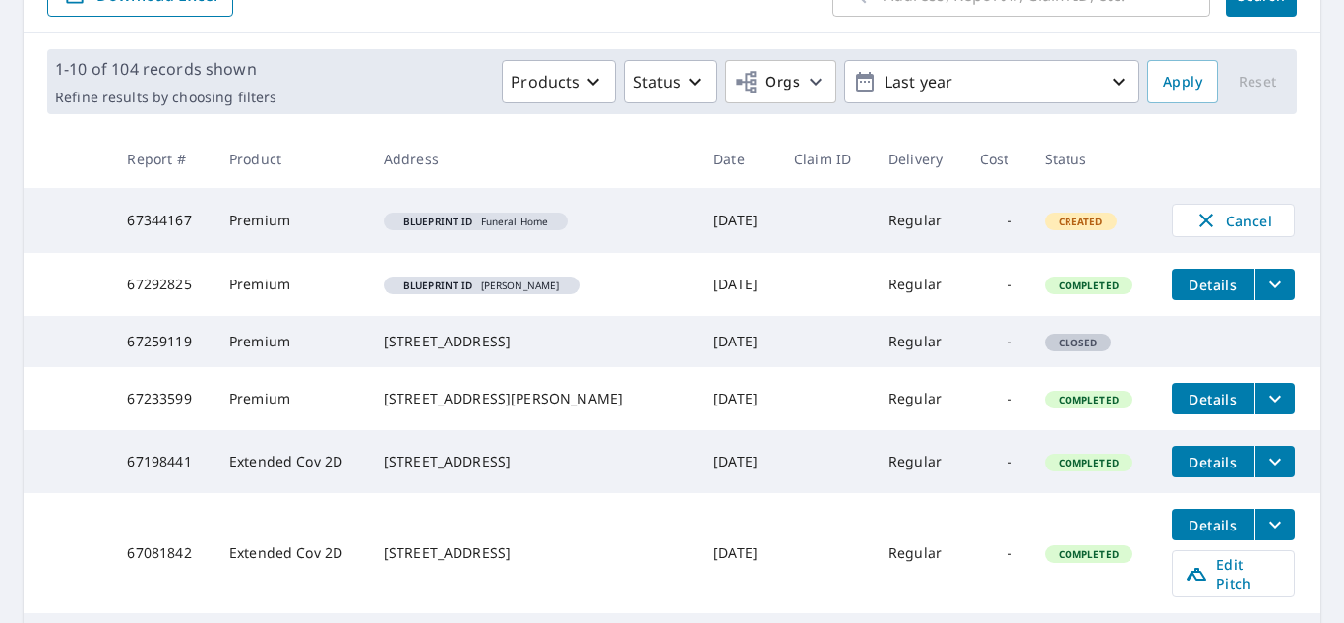
scroll to position [247, 0]
click at [1263, 289] on icon "filesDropdownBtn-67292825" at bounding box center [1275, 285] width 24 height 24
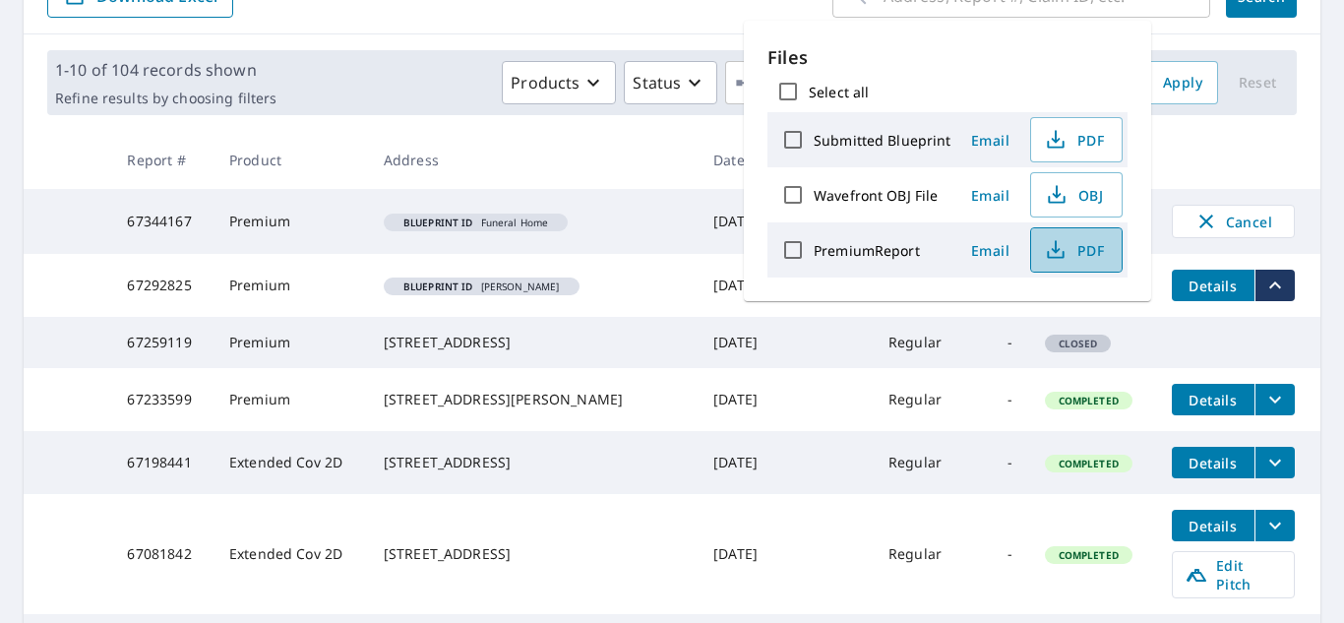
click at [1073, 259] on span "PDF" at bounding box center [1074, 250] width 63 height 24
click at [527, 125] on div "1-10 of 104 records shown Refine results by choosing filters Products Status Or…" at bounding box center [672, 82] width 1297 height 96
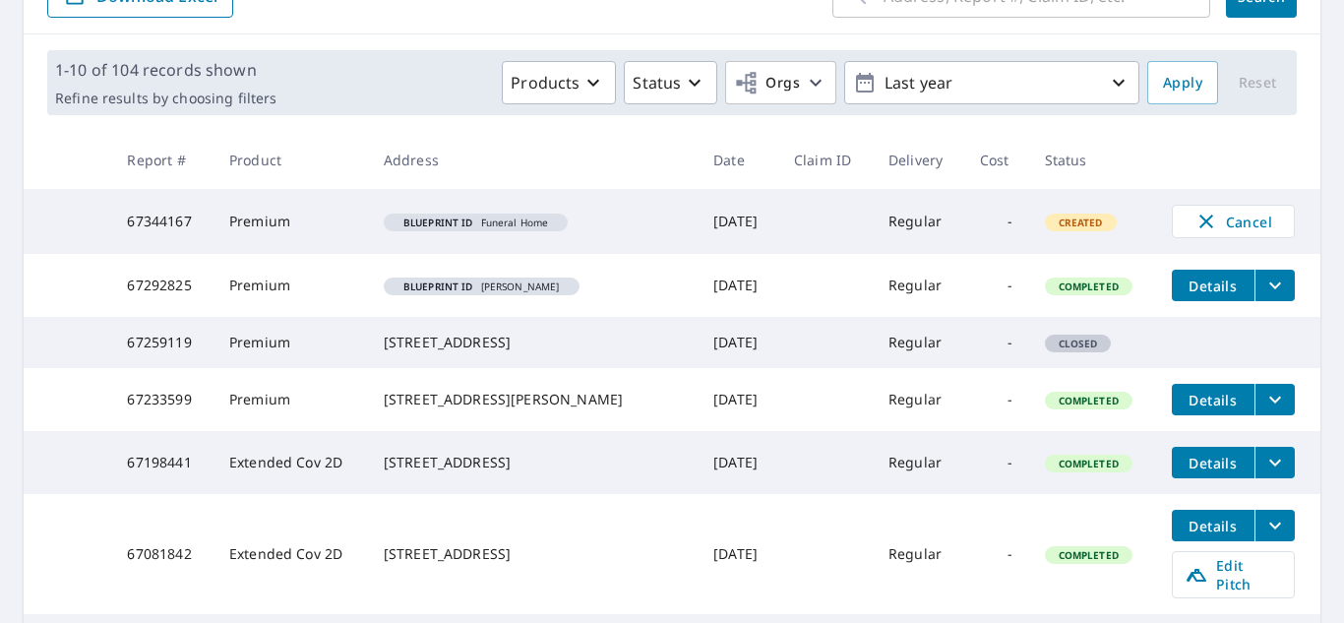
click at [1263, 275] on icon "filesDropdownBtn-67292825" at bounding box center [1275, 285] width 24 height 24
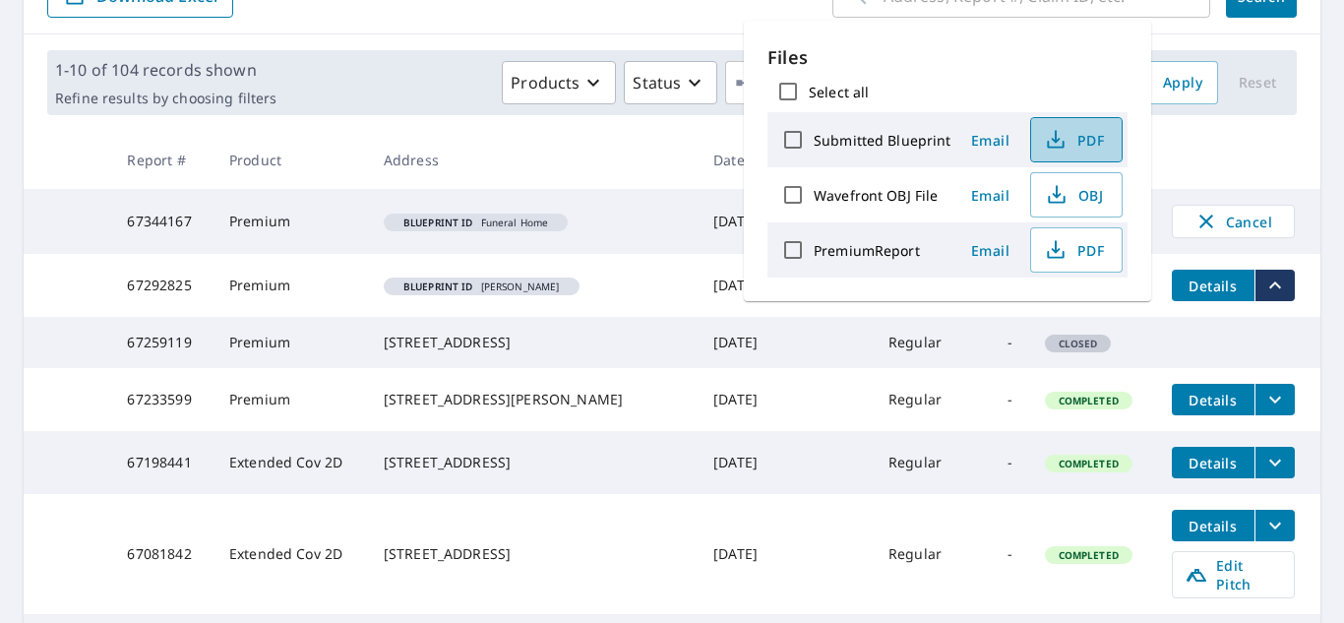
click at [1089, 135] on span "PDF" at bounding box center [1074, 140] width 63 height 24
click at [400, 99] on div "Products Status Orgs Last year" at bounding box center [711, 82] width 855 height 43
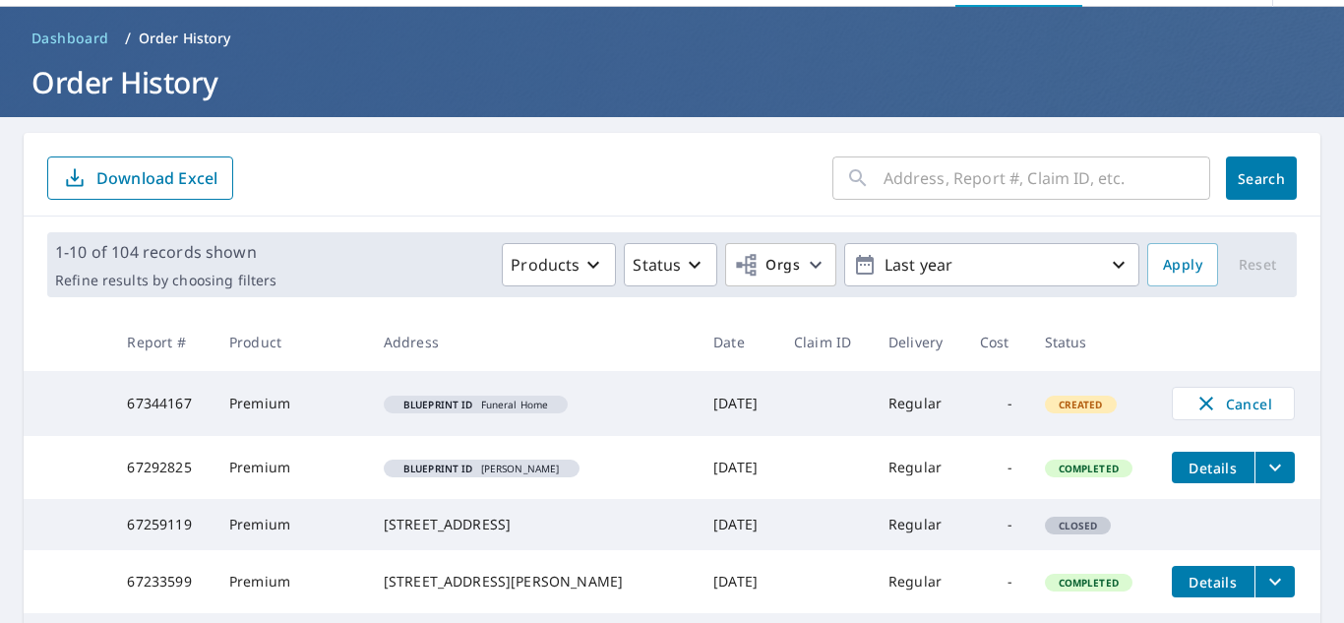
scroll to position [0, 0]
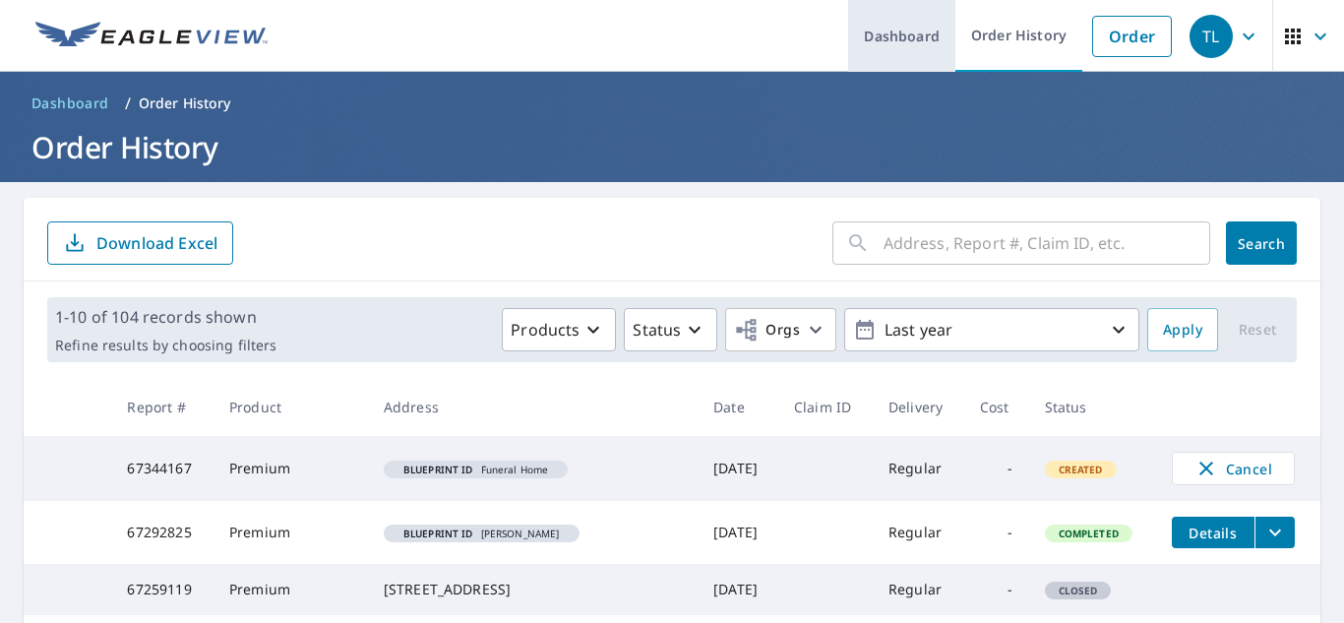
click at [875, 47] on link "Dashboard" at bounding box center [901, 36] width 107 height 72
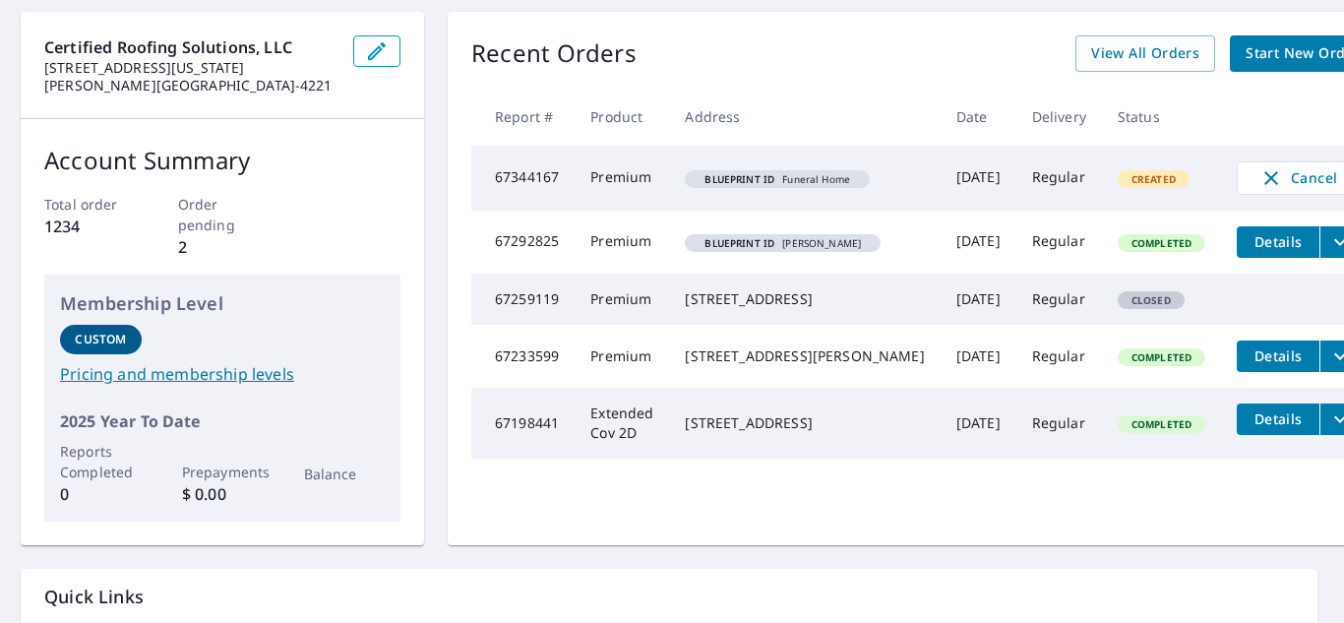
scroll to position [186, 3]
